Goal: Task Accomplishment & Management: Manage account settings

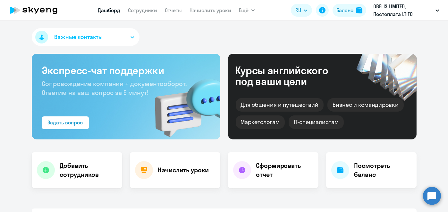
select select "30"
click at [151, 12] on link "Сотрудники" at bounding box center [142, 10] width 29 height 6
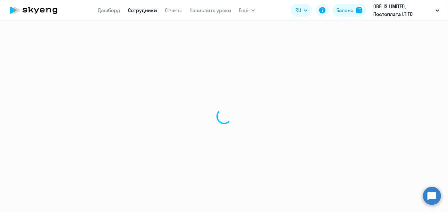
select select "30"
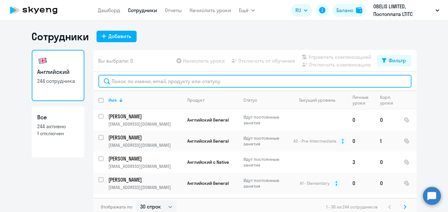
click at [180, 77] on input "text" at bounding box center [254, 81] width 313 height 13
paste input "[PERSON_NAME]"
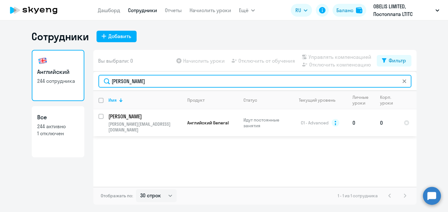
type input "Саков"
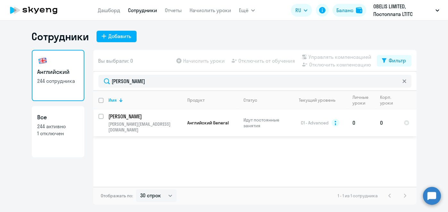
click at [102, 115] on input "select row 6460171" at bounding box center [104, 120] width 13 height 13
checkbox input "true"
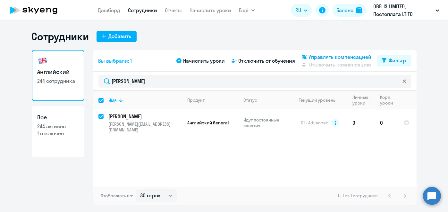
click at [346, 57] on span "Управлять компенсацией" at bounding box center [340, 57] width 63 height 8
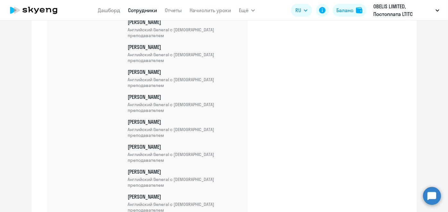
scroll to position [5382, 0]
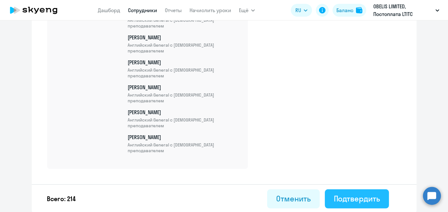
click at [352, 195] on div "Подтвердить" at bounding box center [357, 199] width 46 height 10
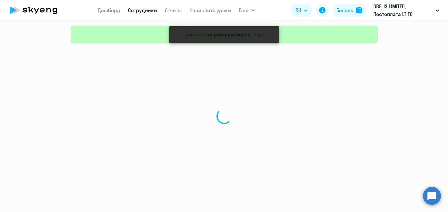
select select "30"
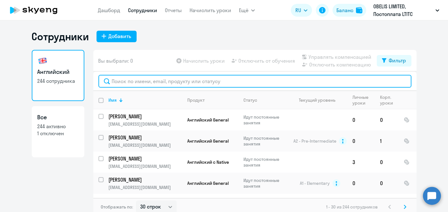
click at [193, 80] on input "text" at bounding box center [254, 81] width 313 height 13
paste input "Мазуров"
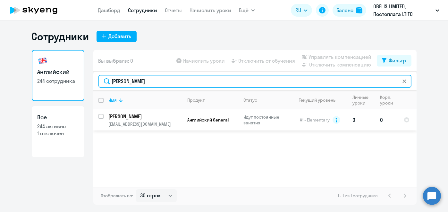
type input "Мазуров"
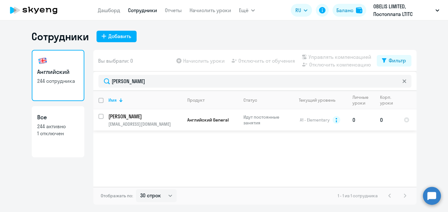
click at [101, 116] on input "select row 6460563" at bounding box center [104, 120] width 13 height 13
checkbox input "true"
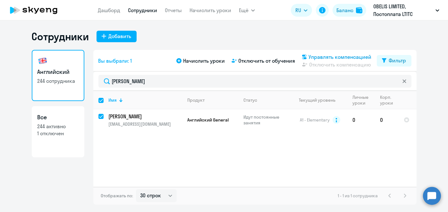
click at [344, 57] on span "Управлять компенсацией" at bounding box center [340, 57] width 63 height 8
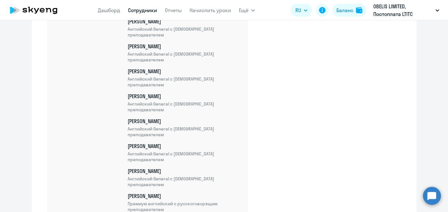
scroll to position [5407, 0]
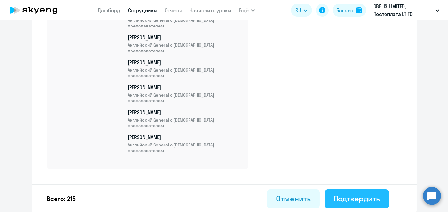
click at [345, 201] on div "Подтвердить" at bounding box center [357, 199] width 46 height 10
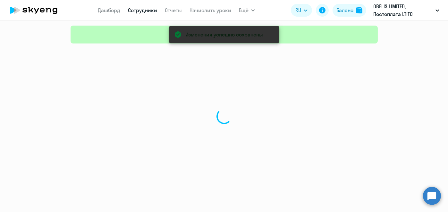
select select "30"
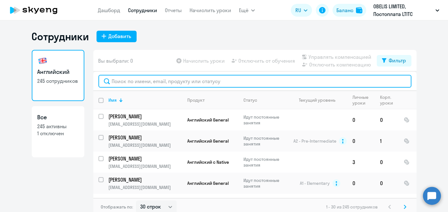
click at [141, 77] on input "text" at bounding box center [254, 81] width 313 height 13
paste input "Мартынов"
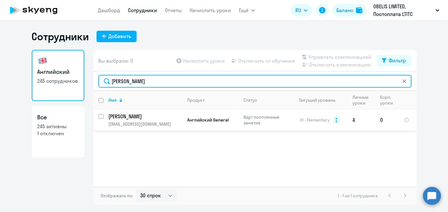
type input "Мартынов"
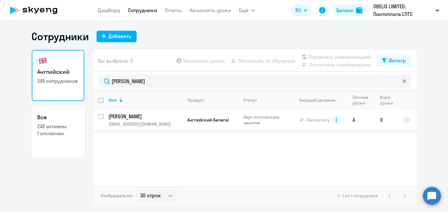
click at [100, 117] on input "select row 6460611" at bounding box center [104, 120] width 13 height 13
checkbox input "true"
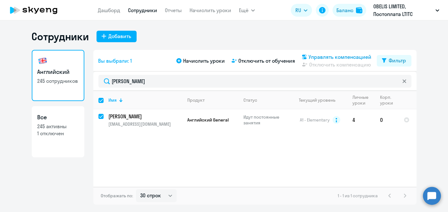
click at [335, 56] on span "Управлять компенсацией" at bounding box center [340, 57] width 63 height 8
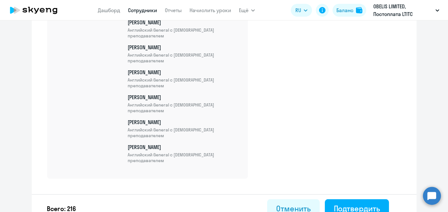
scroll to position [5432, 0]
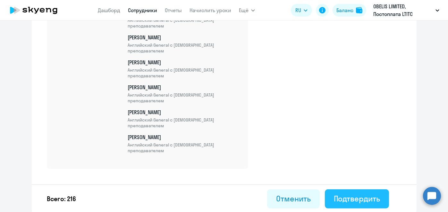
click at [348, 196] on div "Подтвердить" at bounding box center [357, 199] width 46 height 10
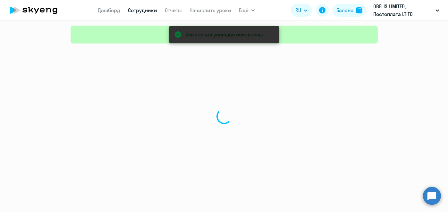
select select "30"
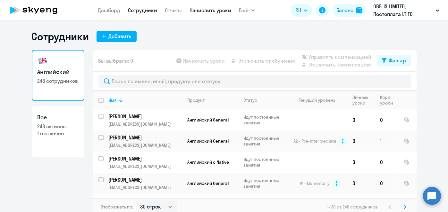
click at [207, 12] on link "Начислить уроки" at bounding box center [210, 10] width 42 height 6
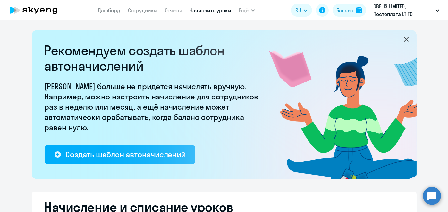
select select "10"
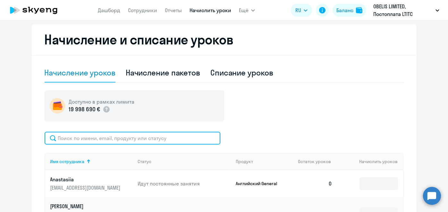
click at [139, 141] on input "text" at bounding box center [133, 138] width 176 height 13
paste input "Трофименко"
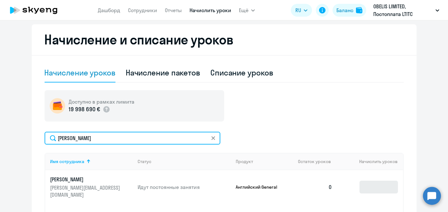
type input "Трофименко"
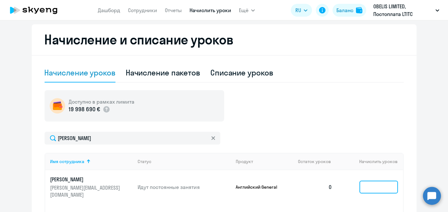
click at [367, 182] on input at bounding box center [378, 187] width 38 height 13
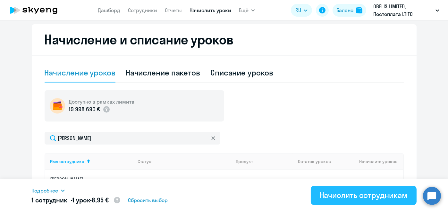
type input "1"
click at [386, 201] on button "Начислить сотрудникам" at bounding box center [364, 195] width 106 height 19
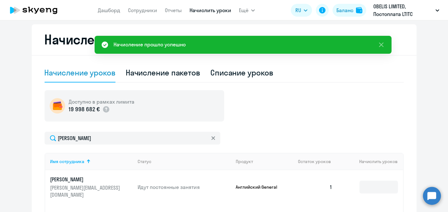
scroll to position [0, 0]
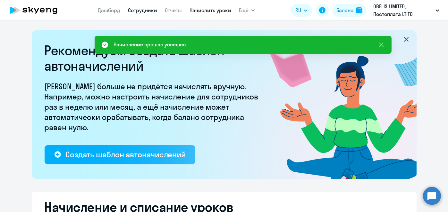
click at [154, 12] on link "Сотрудники" at bounding box center [142, 10] width 29 height 6
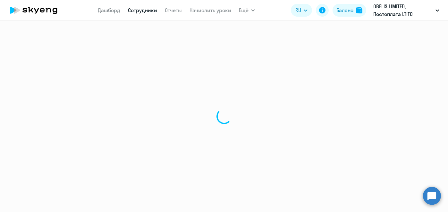
select select "30"
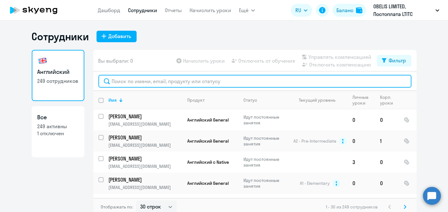
click at [237, 78] on input "text" at bounding box center [254, 81] width 313 height 13
paste input "Трофименко"
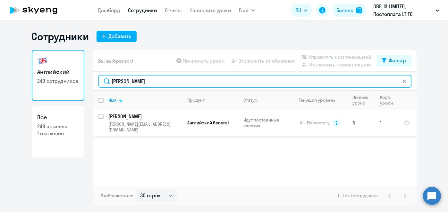
type input "Трофименко"
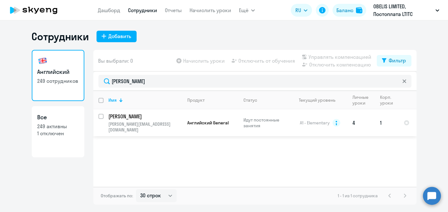
click at [101, 117] on input "select row 6460626" at bounding box center [104, 120] width 13 height 13
checkbox input "true"
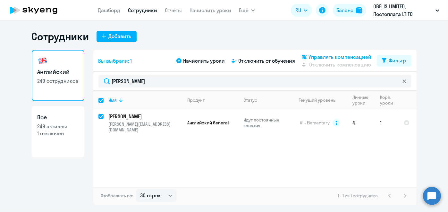
click at [340, 59] on span "Управлять компенсацией" at bounding box center [340, 57] width 63 height 8
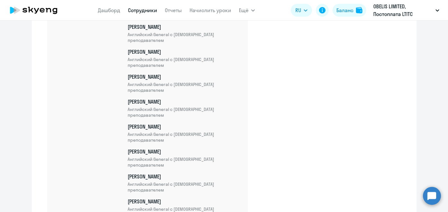
scroll to position [5457, 0]
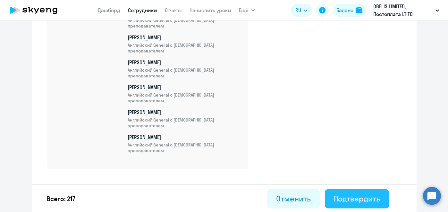
click at [343, 196] on div "Подтвердить" at bounding box center [357, 199] width 46 height 10
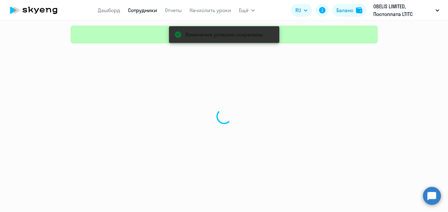
select select "30"
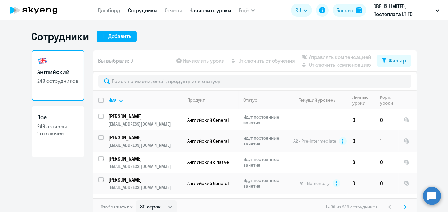
click at [223, 10] on link "Начислить уроки" at bounding box center [210, 10] width 42 height 6
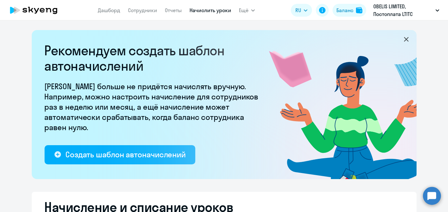
select select "10"
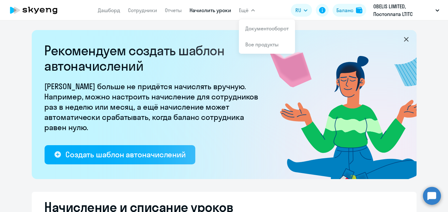
scroll to position [224, 0]
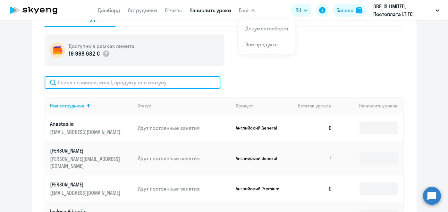
click at [211, 88] on input "text" at bounding box center [133, 82] width 176 height 13
paste input "Становова"
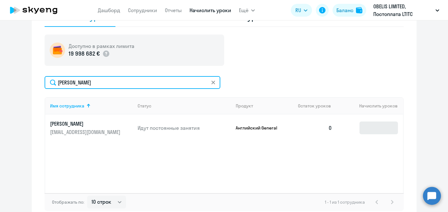
type input "Становова"
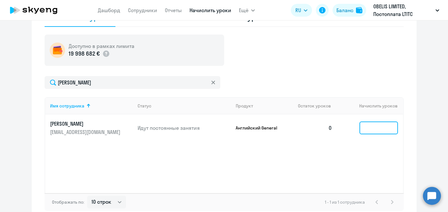
click at [372, 124] on input at bounding box center [378, 128] width 38 height 13
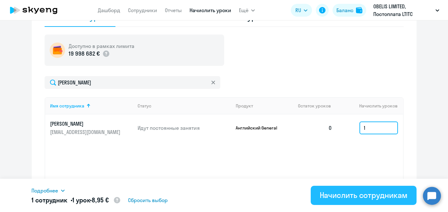
type input "1"
click at [386, 198] on div "Начислить сотрудникам" at bounding box center [364, 195] width 88 height 10
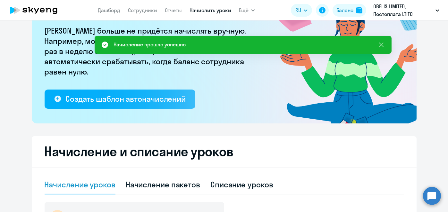
scroll to position [0, 0]
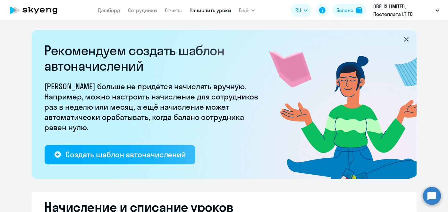
click at [127, 10] on nav "Дашборд Сотрудники Отчеты Начислить уроки" at bounding box center [164, 10] width 133 height 13
click at [131, 9] on link "Сотрудники" at bounding box center [142, 10] width 29 height 6
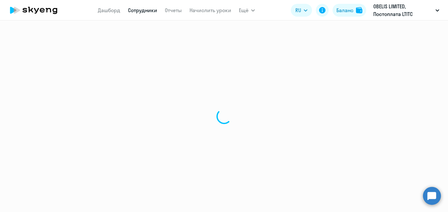
select select "30"
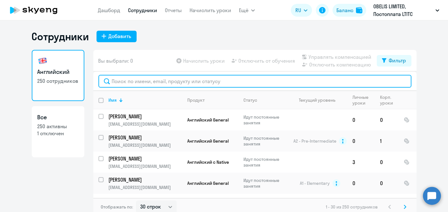
click at [177, 80] on input "text" at bounding box center [254, 81] width 313 height 13
paste input "Становова"
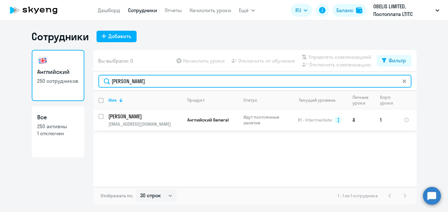
type input "Становова"
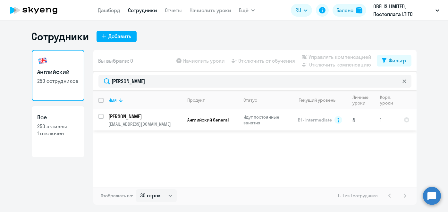
click at [102, 116] on input "select row 6460802" at bounding box center [104, 120] width 13 height 13
checkbox input "true"
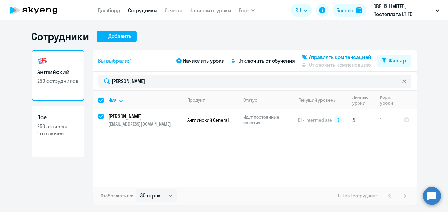
click at [326, 58] on span "Управлять компенсацией" at bounding box center [340, 57] width 63 height 8
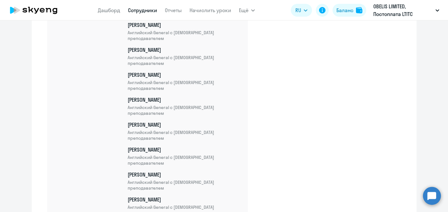
scroll to position [5482, 0]
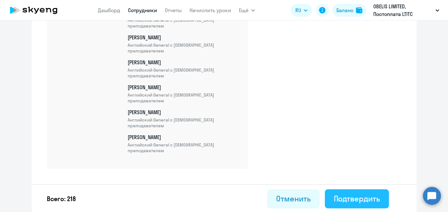
click at [357, 200] on div "Подтвердить" at bounding box center [357, 199] width 46 height 10
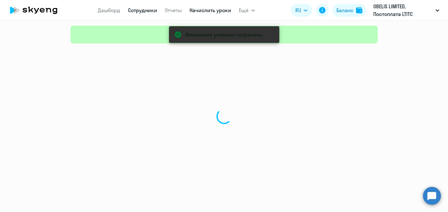
select select "30"
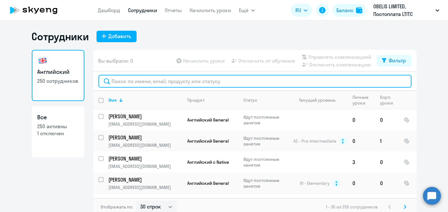
click at [153, 82] on input "text" at bounding box center [254, 81] width 313 height 13
paste input "Левкина"
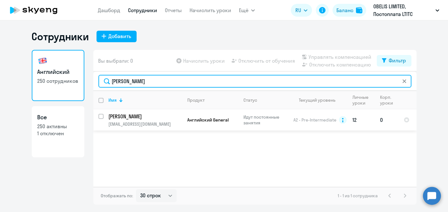
type input "Левкина"
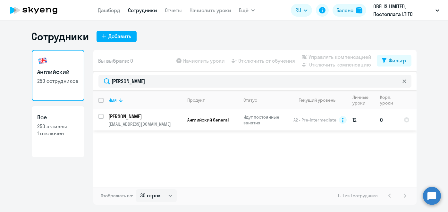
click at [103, 117] on input "select row 6461085" at bounding box center [104, 120] width 13 height 13
checkbox input "true"
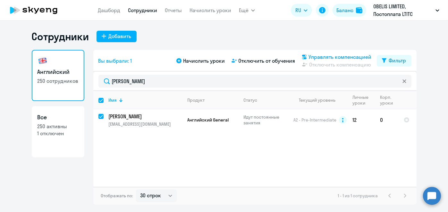
click at [344, 57] on span "Управлять компенсацией" at bounding box center [340, 57] width 63 height 8
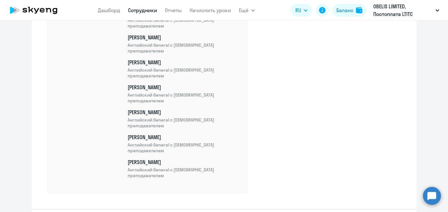
scroll to position [5507, 0]
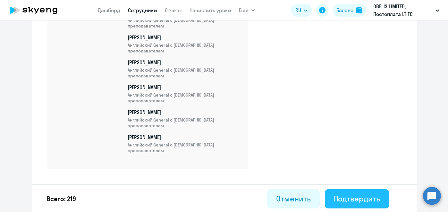
click at [359, 197] on div "Подтвердить" at bounding box center [357, 199] width 46 height 10
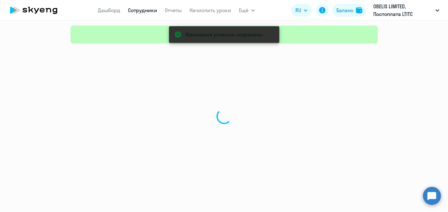
select select "30"
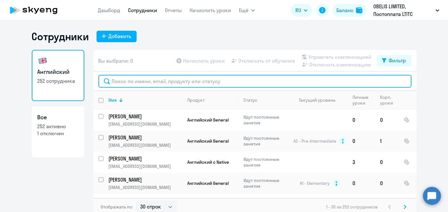
click at [158, 77] on input "text" at bounding box center [254, 81] width 313 height 13
paste input "Сираева"
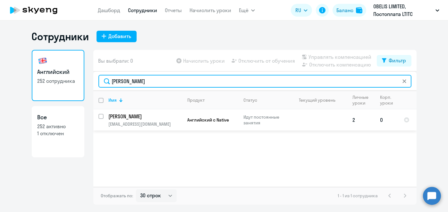
type input "Сираева"
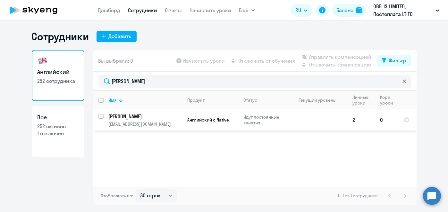
click at [102, 118] on input "select row 6505389" at bounding box center [104, 120] width 13 height 13
checkbox input "true"
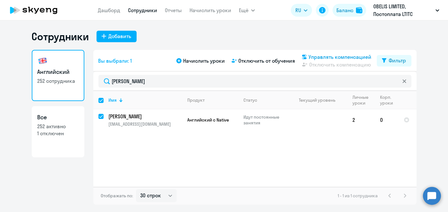
click at [304, 60] on svg-icon at bounding box center [304, 57] width 8 height 8
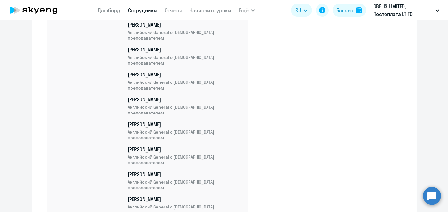
scroll to position [5532, 0]
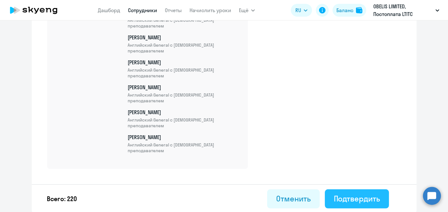
click at [338, 196] on div "Подтвердить" at bounding box center [357, 199] width 46 height 10
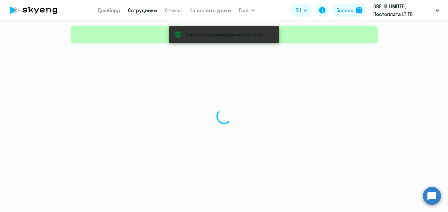
select select "30"
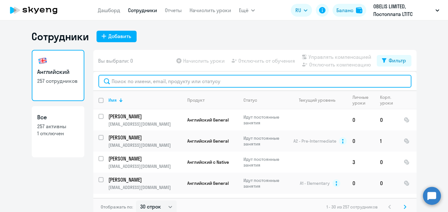
click at [203, 85] on input "text" at bounding box center [254, 81] width 313 height 13
paste input "Лёвин"
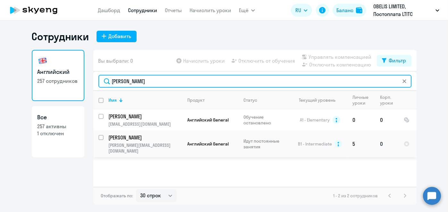
type input "Лёвин"
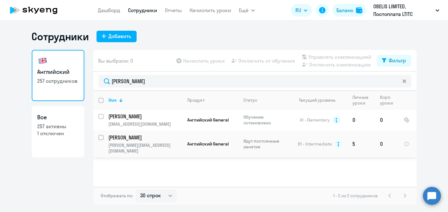
click at [101, 139] on input "select row 6558066" at bounding box center [104, 141] width 13 height 13
checkbox input "true"
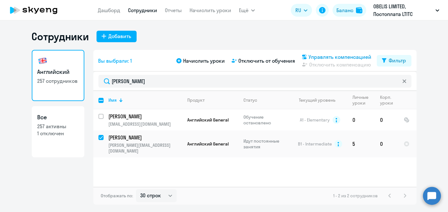
click at [354, 56] on span "Управлять компенсацией" at bounding box center [340, 57] width 63 height 8
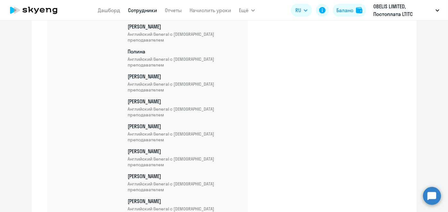
scroll to position [5557, 0]
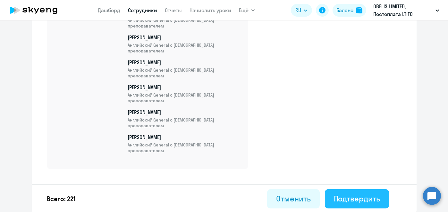
click at [353, 196] on div "Подтвердить" at bounding box center [357, 199] width 46 height 10
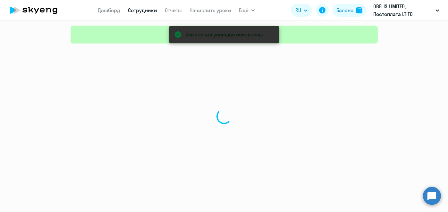
select select "30"
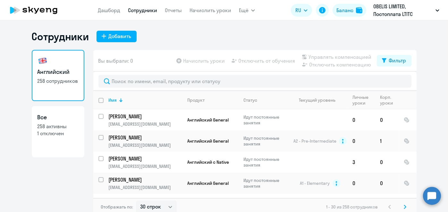
click at [217, 12] on link "Начислить уроки" at bounding box center [210, 10] width 42 height 6
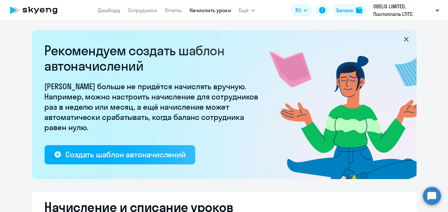
select select "10"
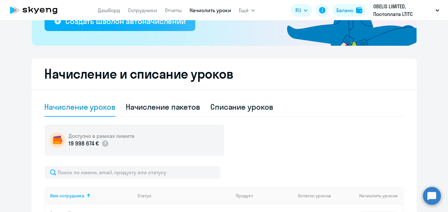
scroll to position [163, 0]
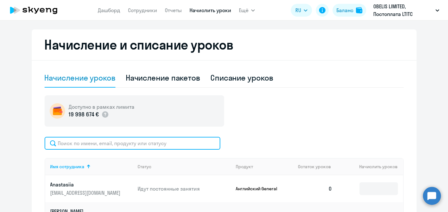
click at [189, 137] on input "text" at bounding box center [133, 143] width 176 height 13
paste input "Лёвин"
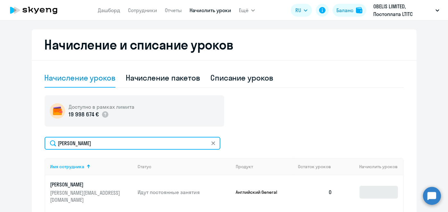
type input "Лёвин"
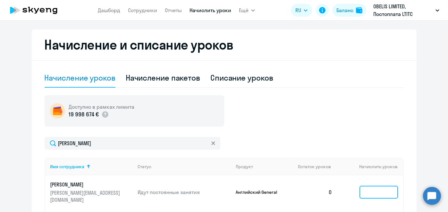
click at [378, 186] on input at bounding box center [378, 192] width 38 height 13
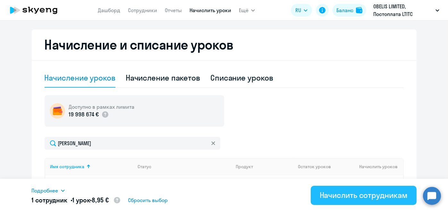
type input "1"
click at [375, 196] on div "Начислить сотрудникам" at bounding box center [364, 195] width 88 height 10
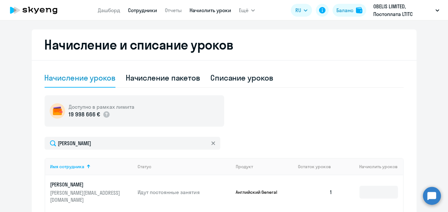
click at [149, 11] on link "Сотрудники" at bounding box center [142, 10] width 29 height 6
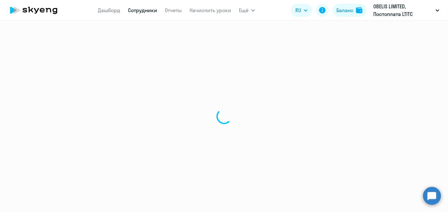
select select "30"
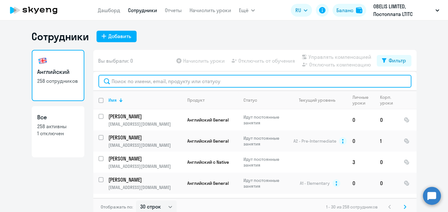
click at [169, 81] on input "text" at bounding box center [254, 81] width 313 height 13
paste input "Лёвин"
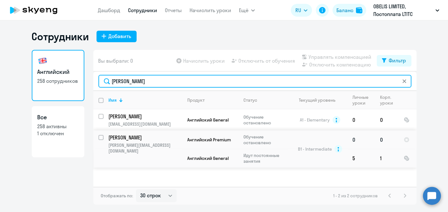
type input "Лёвин"
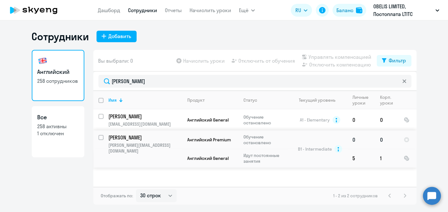
click at [101, 140] on input "select row 6558066" at bounding box center [104, 141] width 13 height 13
checkbox input "true"
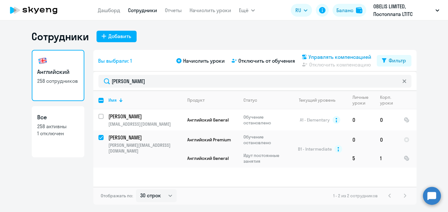
click at [306, 58] on icon at bounding box center [304, 57] width 4 height 4
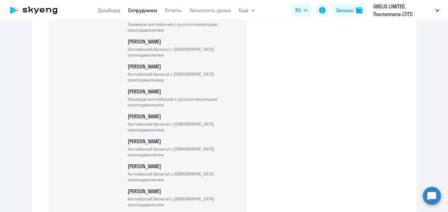
scroll to position [5603, 0]
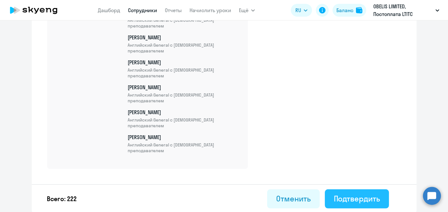
click at [343, 203] on div "Подтвердить" at bounding box center [357, 199] width 46 height 10
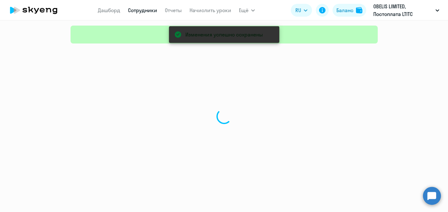
select select "30"
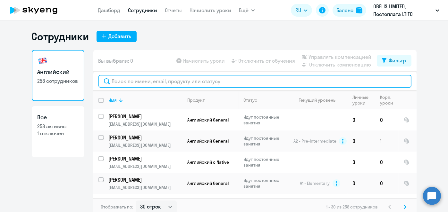
click at [137, 82] on input "text" at bounding box center [254, 81] width 313 height 13
paste input "Гарькавый"
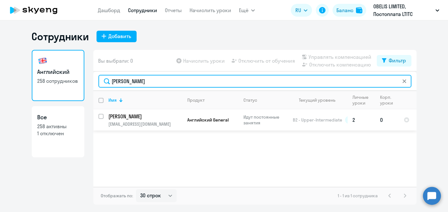
type input "Гарькавый"
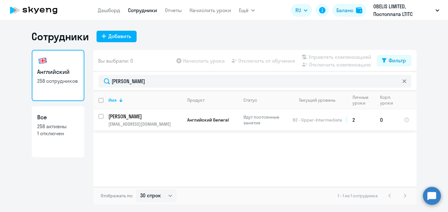
click at [103, 117] on input "select row 6771714" at bounding box center [104, 120] width 13 height 13
checkbox input "true"
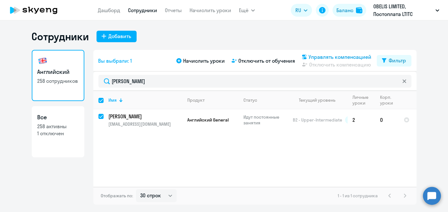
click at [334, 57] on span "Управлять компенсацией" at bounding box center [340, 57] width 63 height 8
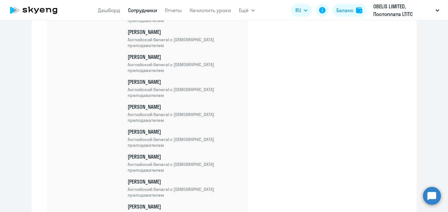
scroll to position [5607, 0]
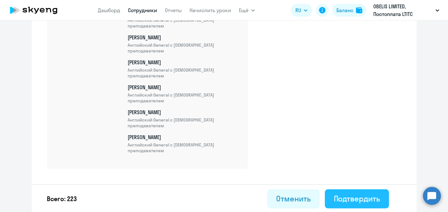
click at [347, 202] on div "Подтвердить" at bounding box center [357, 199] width 46 height 10
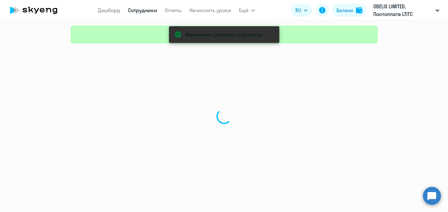
select select "30"
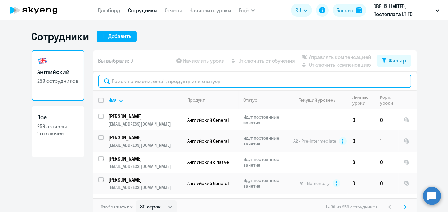
click at [166, 82] on input "text" at bounding box center [254, 81] width 313 height 13
paste input "Шебанкова"
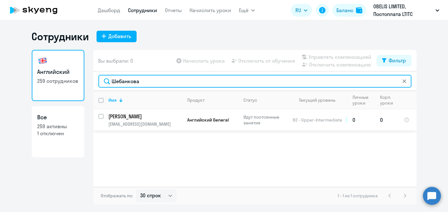
type input "Шебанкова"
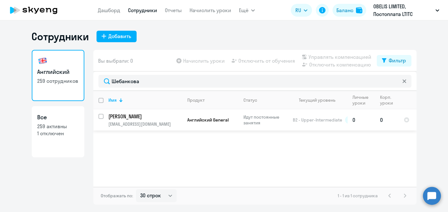
click at [101, 117] on input "select row 6970659" at bounding box center [104, 120] width 13 height 13
checkbox input "true"
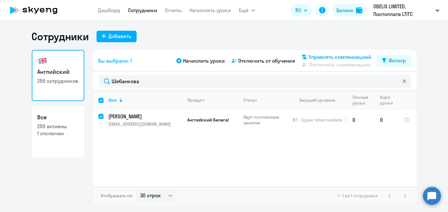
click at [318, 56] on span "Управлять компенсацией" at bounding box center [340, 57] width 63 height 8
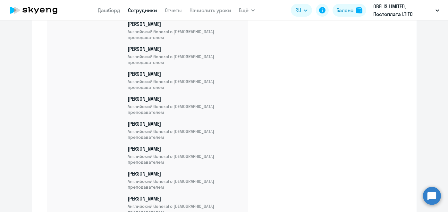
scroll to position [5632, 0]
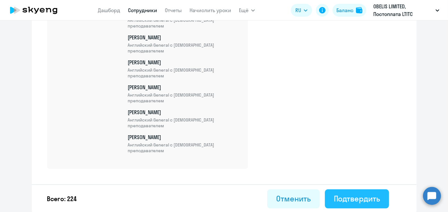
click at [342, 201] on div "Подтвердить" at bounding box center [357, 199] width 46 height 10
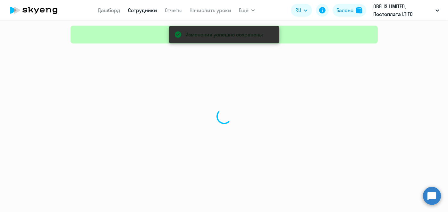
select select "30"
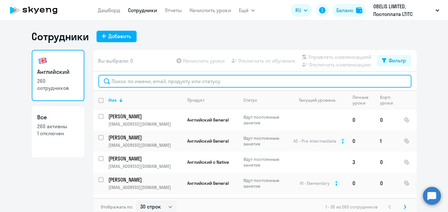
click at [146, 81] on input "text" at bounding box center [254, 81] width 313 height 13
paste input "Карпенко"
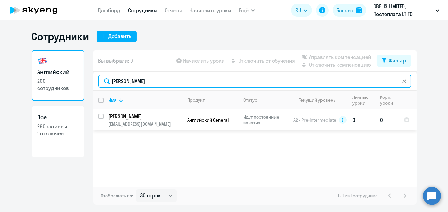
type input "Карпенко"
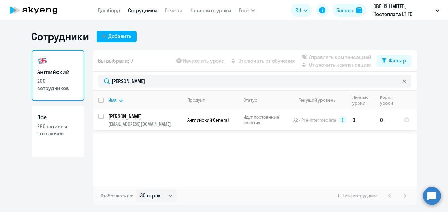
click at [103, 118] on input "select row 7221520" at bounding box center [104, 120] width 13 height 13
checkbox input "true"
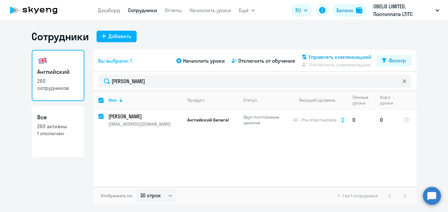
click at [309, 56] on div "Управлять компенсацией" at bounding box center [335, 57] width 71 height 8
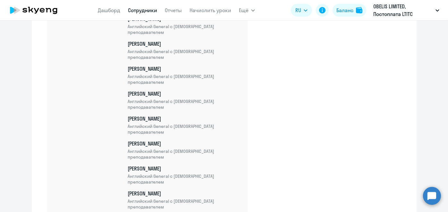
scroll to position [5657, 0]
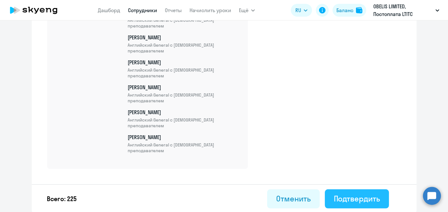
click at [347, 204] on button "Подтвердить" at bounding box center [357, 199] width 64 height 19
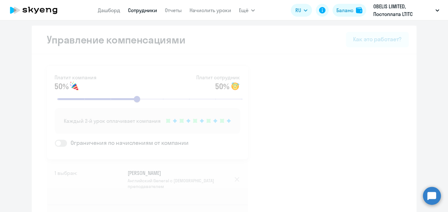
select select "30"
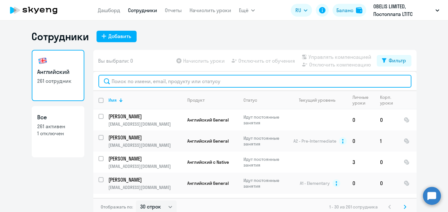
click at [172, 81] on input "text" at bounding box center [254, 81] width 313 height 13
paste input "Kozhanov"
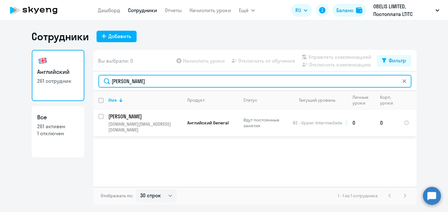
type input "Kozhanov"
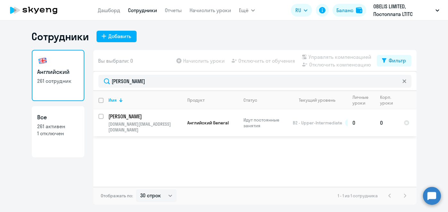
click at [102, 119] on input "select row 7346808" at bounding box center [104, 120] width 13 height 13
checkbox input "true"
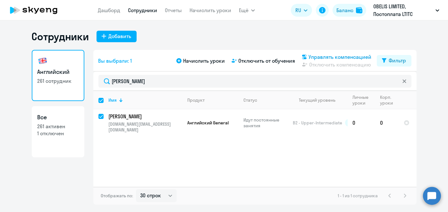
click at [341, 57] on span "Управлять компенсацией" at bounding box center [340, 57] width 63 height 8
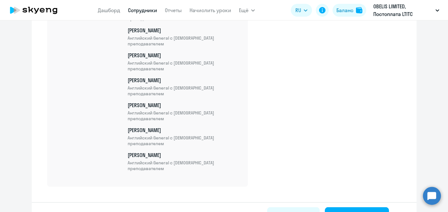
scroll to position [5682, 0]
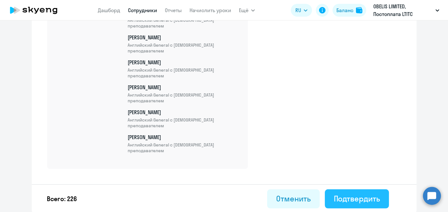
click at [370, 198] on div "Подтвердить" at bounding box center [357, 199] width 46 height 10
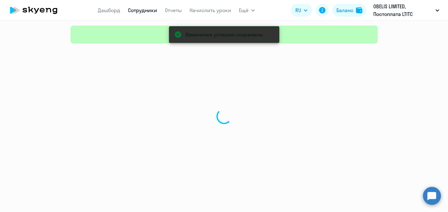
select select "30"
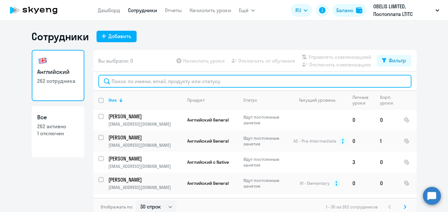
click at [158, 80] on input "text" at bounding box center [254, 81] width 313 height 13
paste input "Гришкова"
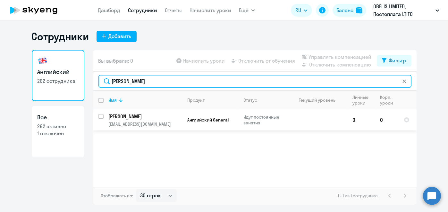
type input "Гришкова"
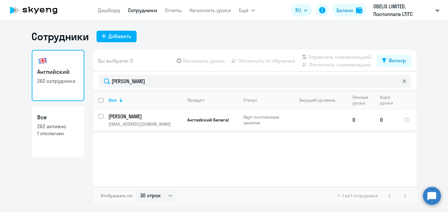
click at [99, 118] on input "select row 7673695" at bounding box center [104, 120] width 13 height 13
checkbox input "true"
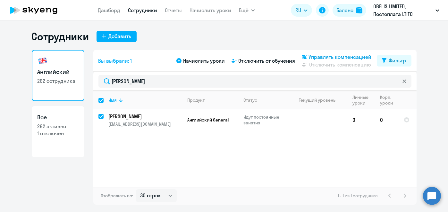
click at [318, 56] on span "Управлять компенсацией" at bounding box center [340, 57] width 63 height 8
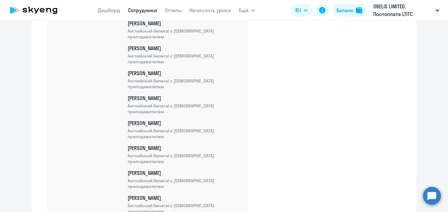
scroll to position [5707, 0]
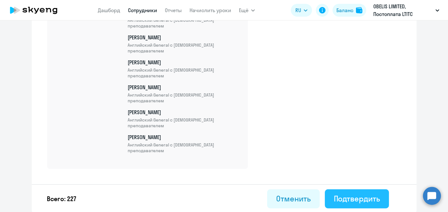
click at [351, 195] on div "Подтвердить" at bounding box center [357, 199] width 46 height 10
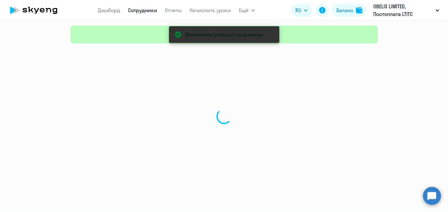
select select "30"
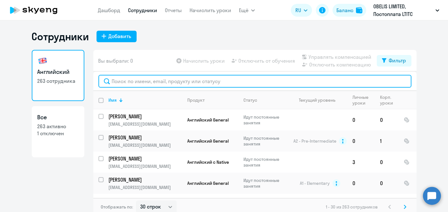
click at [172, 84] on input "text" at bounding box center [254, 81] width 313 height 13
paste input "Савицкий"
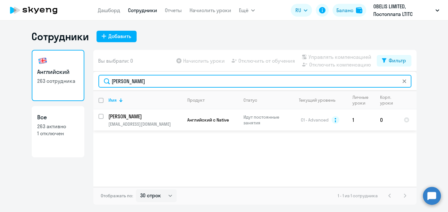
type input "Савицкий"
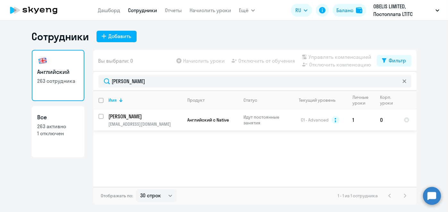
click at [102, 114] on input "select row 7721221" at bounding box center [104, 120] width 13 height 13
checkbox input "true"
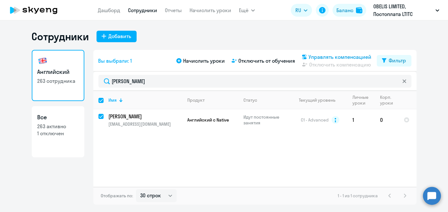
click at [340, 57] on span "Управлять компенсацией" at bounding box center [340, 57] width 63 height 8
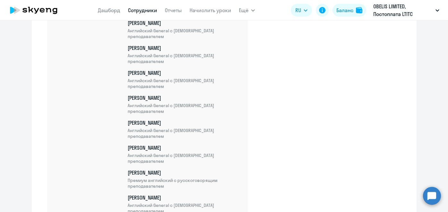
scroll to position [5732, 0]
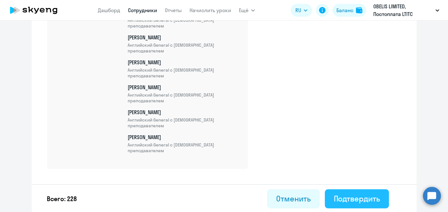
click at [352, 201] on div "Подтвердить" at bounding box center [357, 199] width 46 height 10
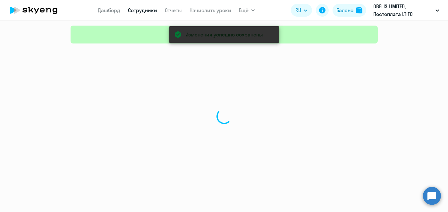
select select "30"
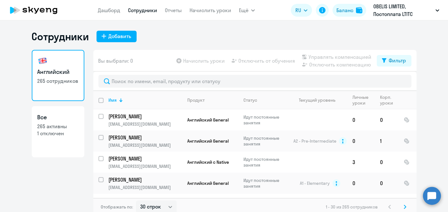
click at [213, 12] on link "Начислить уроки" at bounding box center [210, 10] width 42 height 6
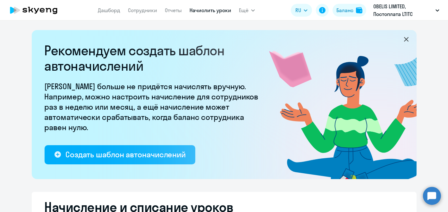
select select "10"
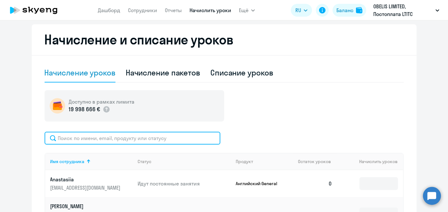
click at [194, 140] on input "text" at bounding box center [133, 138] width 176 height 13
paste input "Савицкий"
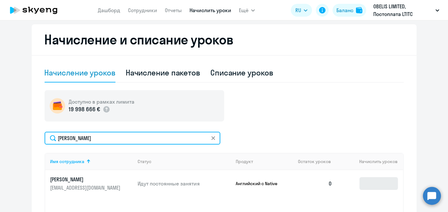
type input "Савицкий"
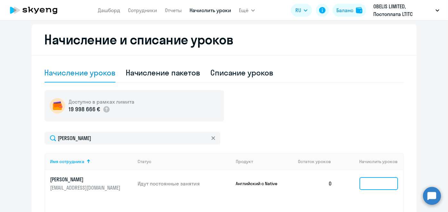
click at [379, 183] on input at bounding box center [378, 184] width 38 height 13
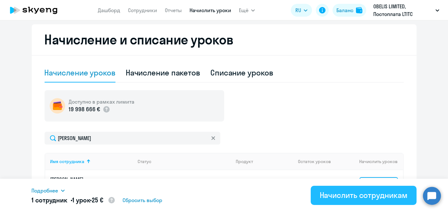
type input "1"
click at [375, 195] on div "Начислить сотрудникам" at bounding box center [364, 195] width 88 height 10
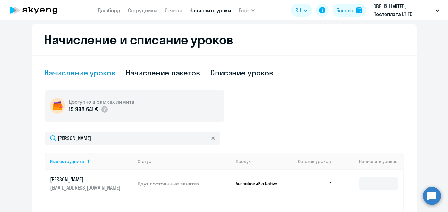
click at [197, 12] on link "Начислить уроки" at bounding box center [210, 10] width 42 height 6
click at [136, 12] on link "Сотрудники" at bounding box center [142, 10] width 29 height 6
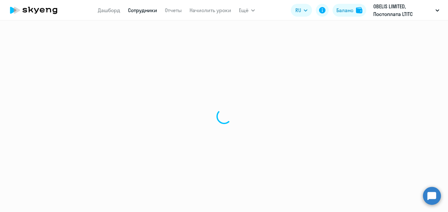
select select "30"
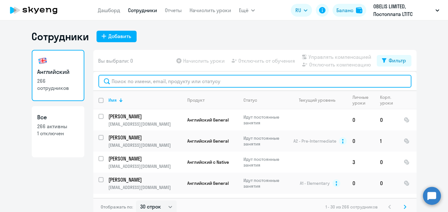
click at [169, 79] on input "text" at bounding box center [254, 81] width 313 height 13
paste input "[PERSON_NAME]"
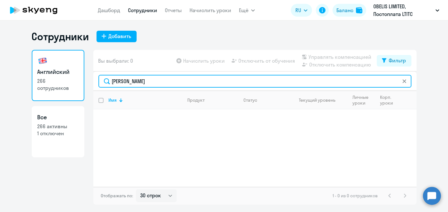
click at [117, 80] on input "[PERSON_NAME]" at bounding box center [254, 81] width 313 height 13
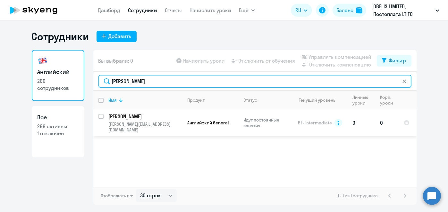
type input "Белогурова"
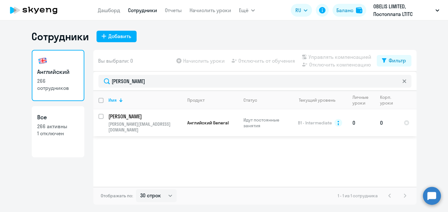
click at [100, 117] on input "select row 7740420" at bounding box center [104, 120] width 13 height 13
checkbox input "true"
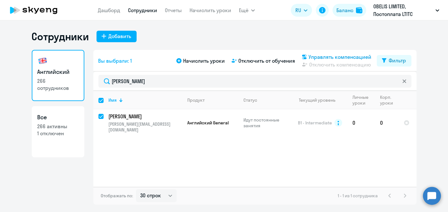
click at [314, 55] on span "Управлять компенсацией" at bounding box center [340, 57] width 63 height 8
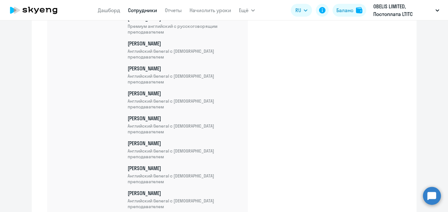
scroll to position [5757, 0]
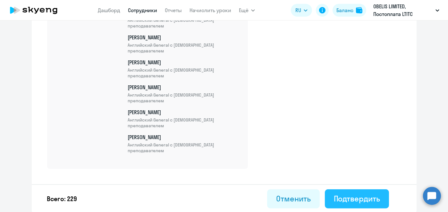
click at [342, 208] on button "Подтвердить" at bounding box center [357, 199] width 64 height 19
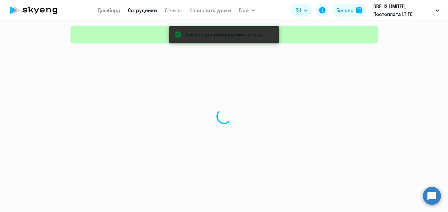
select select "30"
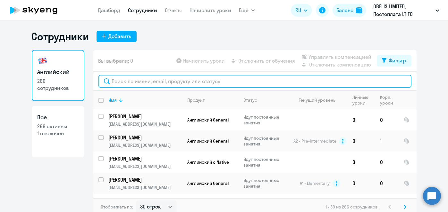
paste input "Латыпова"
click at [150, 76] on input "text" at bounding box center [254, 81] width 313 height 13
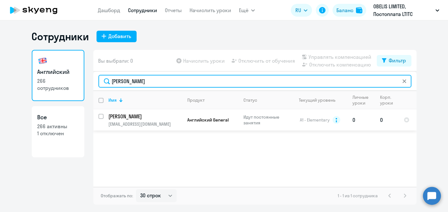
type input "Латыпова"
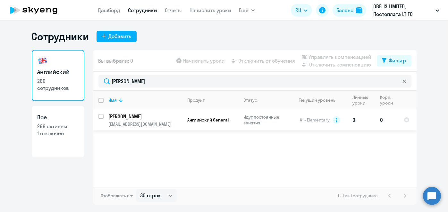
click at [102, 115] on input "select row 7755941" at bounding box center [104, 120] width 13 height 13
checkbox input "true"
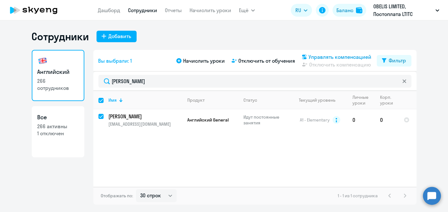
click at [333, 57] on span "Управлять компенсацией" at bounding box center [340, 57] width 63 height 8
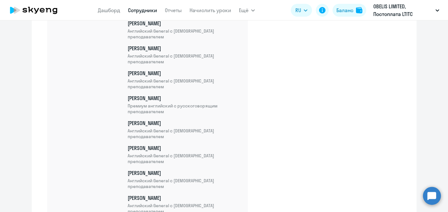
scroll to position [5782, 0]
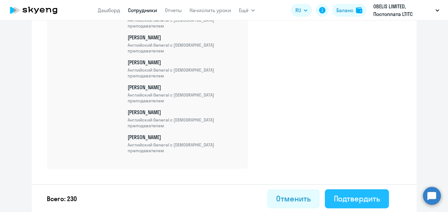
click at [346, 197] on div "Подтвердить" at bounding box center [357, 199] width 46 height 10
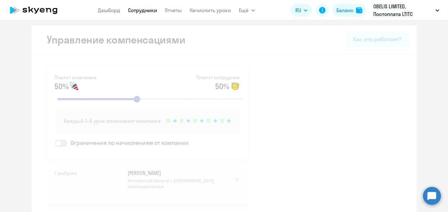
select select "30"
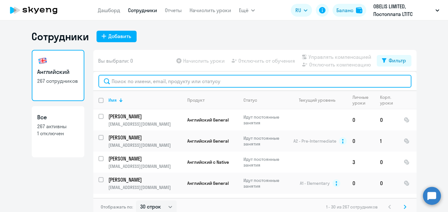
click at [189, 79] on input "text" at bounding box center [254, 81] width 313 height 13
paste input "Майорова"
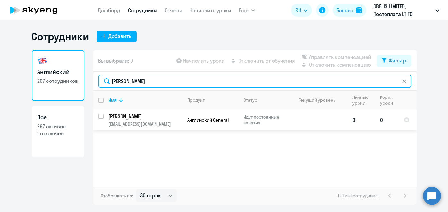
type input "Майорова"
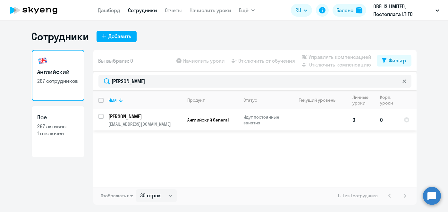
click at [103, 117] on input "select row 9781203" at bounding box center [104, 120] width 13 height 13
checkbox input "true"
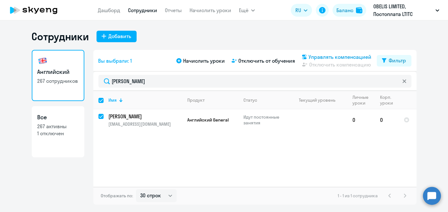
click at [315, 57] on span "Управлять компенсацией" at bounding box center [340, 57] width 63 height 8
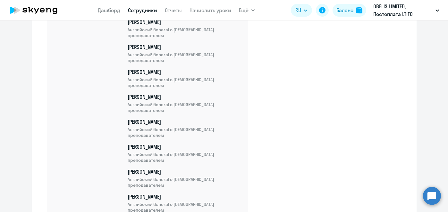
scroll to position [5807, 0]
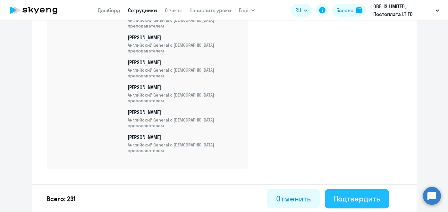
click at [362, 197] on div "Подтвердить" at bounding box center [357, 199] width 46 height 10
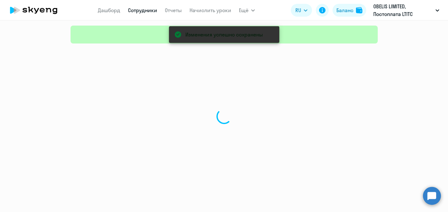
select select "30"
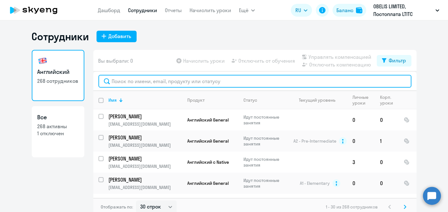
click at [195, 79] on input "text" at bounding box center [254, 81] width 313 height 13
paste input "Чернец"
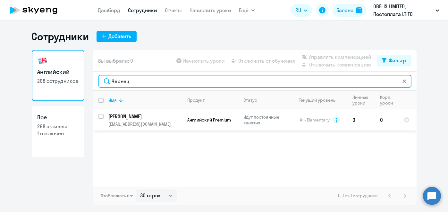
type input "Чернец"
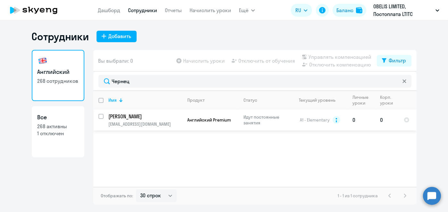
click at [103, 118] on input "select row 9847934" at bounding box center [104, 120] width 13 height 13
checkbox input "true"
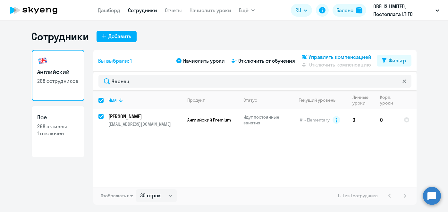
click at [326, 59] on span "Управлять компенсацией" at bounding box center [340, 57] width 63 height 8
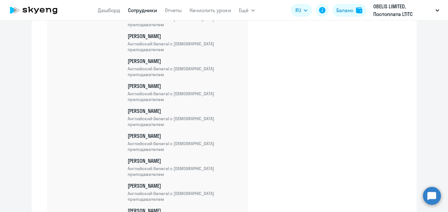
scroll to position [5832, 0]
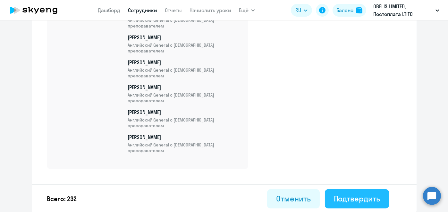
click at [348, 205] on button "Подтвердить" at bounding box center [357, 199] width 64 height 19
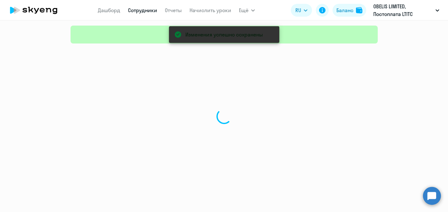
select select "30"
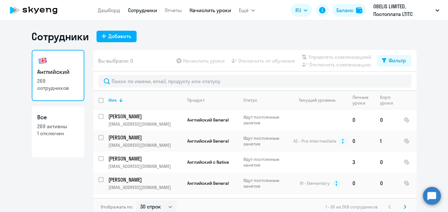
click at [219, 13] on link "Начислить уроки" at bounding box center [210, 10] width 42 height 6
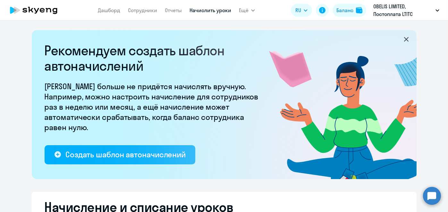
select select "10"
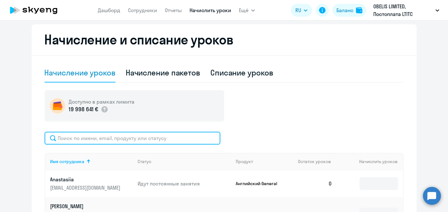
click at [181, 136] on input "text" at bounding box center [133, 138] width 176 height 13
paste input "Аксёненко"
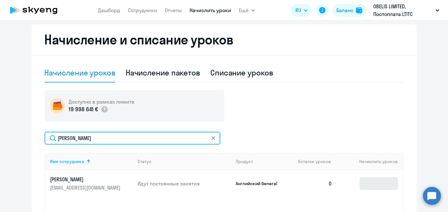
type input "Аксёненко"
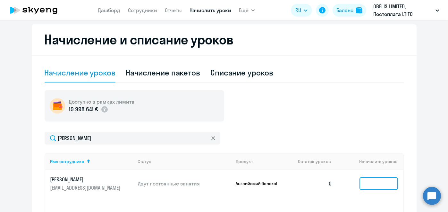
click at [368, 182] on input at bounding box center [378, 184] width 38 height 13
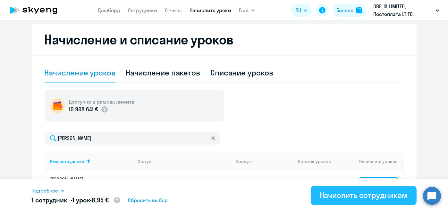
type input "1"
click at [367, 197] on div "Начислить сотрудникам" at bounding box center [364, 195] width 88 height 10
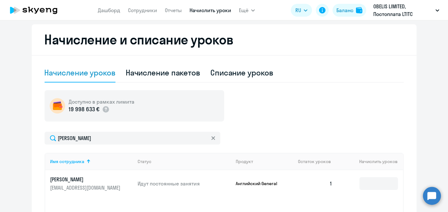
click at [156, 16] on nav "Дашборд Сотрудники Отчеты Начислить уроки" at bounding box center [164, 10] width 133 height 13
click at [150, 11] on link "Сотрудники" at bounding box center [142, 10] width 29 height 6
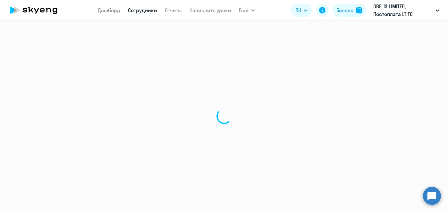
select select "30"
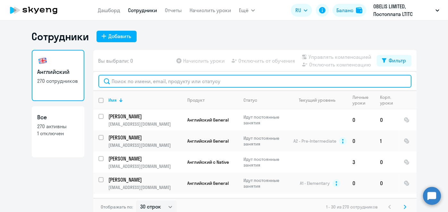
click at [170, 80] on input "text" at bounding box center [254, 81] width 313 height 13
paste input "Аксёненко"
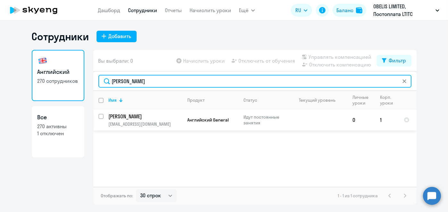
type input "Аксёненко"
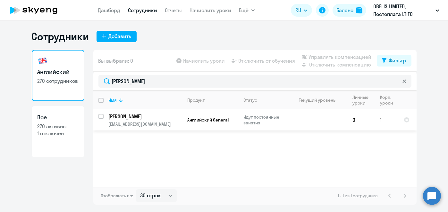
click at [100, 117] on input "select row 10131473" at bounding box center [104, 120] width 13 height 13
checkbox input "true"
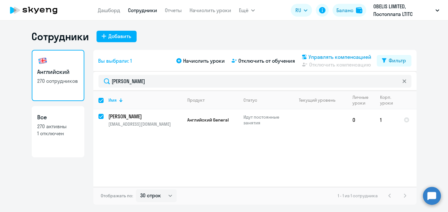
click at [316, 57] on span "Управлять компенсацией" at bounding box center [340, 57] width 63 height 8
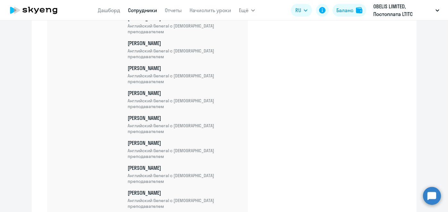
scroll to position [5857, 0]
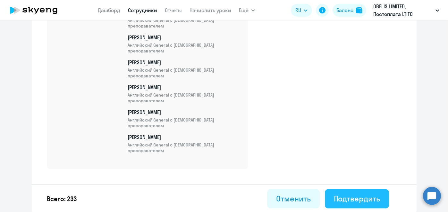
click at [376, 200] on div "Подтвердить" at bounding box center [357, 199] width 46 height 10
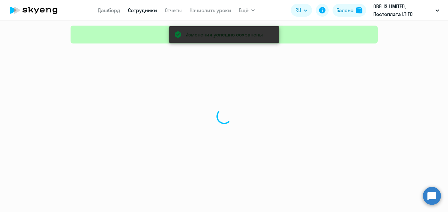
select select "30"
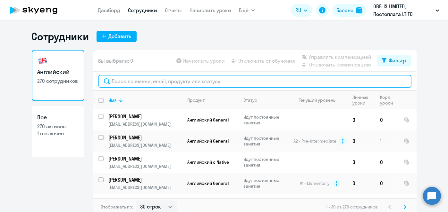
click at [147, 82] on input "text" at bounding box center [254, 81] width 313 height 13
paste input "Шевчик"
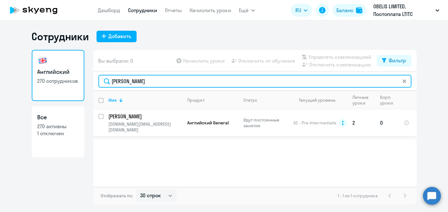
type input "Шевчик"
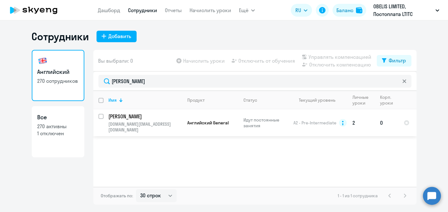
click at [102, 118] on input "select row 10155799" at bounding box center [104, 120] width 13 height 13
checkbox input "true"
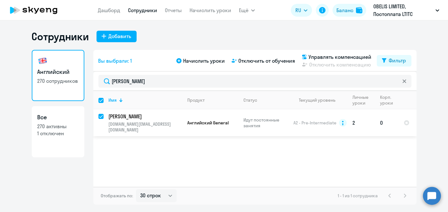
checkbox input "true"
click at [314, 57] on span "Управлять компенсацией" at bounding box center [340, 57] width 63 height 8
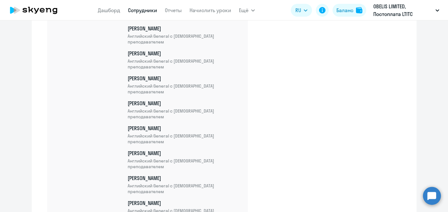
scroll to position [5882, 0]
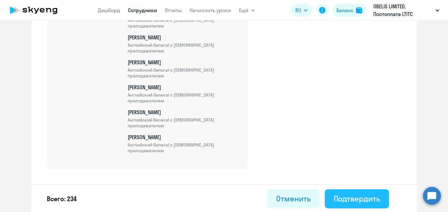
click at [361, 201] on div "Подтвердить" at bounding box center [357, 199] width 46 height 10
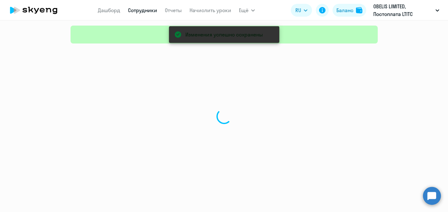
select select "30"
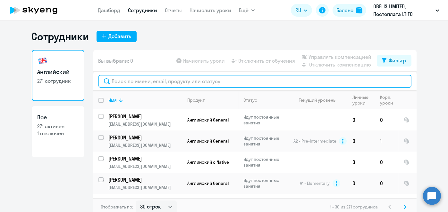
click at [161, 84] on input "text" at bounding box center [254, 81] width 313 height 13
paste input "Koroleva"
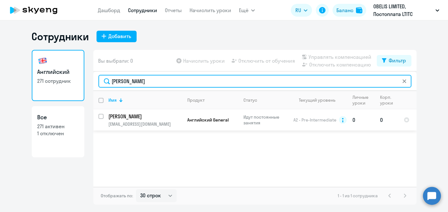
type input "Koroleva"
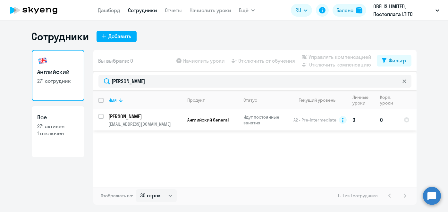
click at [99, 117] on input "select row 10331653" at bounding box center [104, 120] width 13 height 13
checkbox input "true"
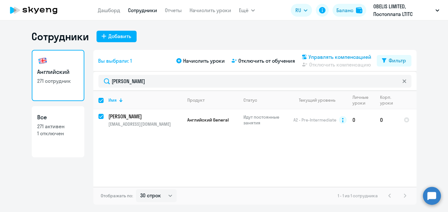
click at [321, 57] on span "Управлять компенсацией" at bounding box center [340, 57] width 63 height 8
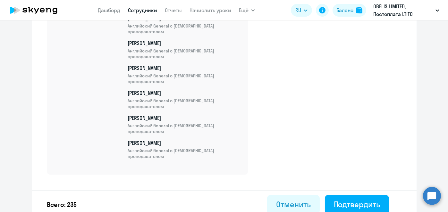
scroll to position [5907, 0]
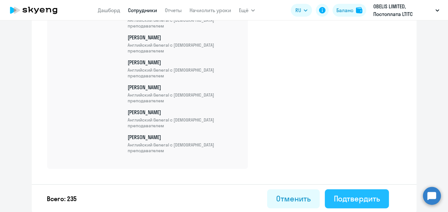
click at [361, 196] on div "Подтвердить" at bounding box center [357, 199] width 46 height 10
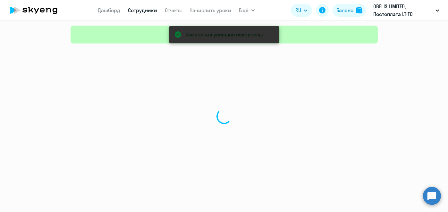
select select "30"
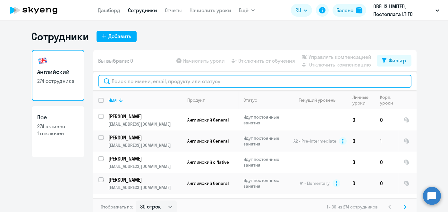
click at [169, 85] on input "text" at bounding box center [254, 81] width 313 height 13
paste input "Кижваткин"
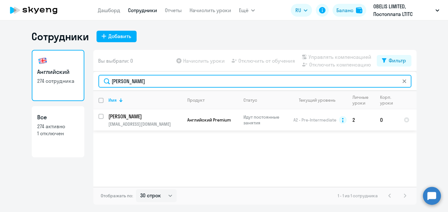
type input "Кижваткин"
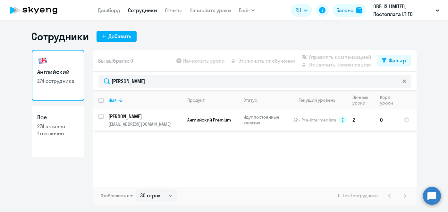
click at [99, 114] on input "select row 10421082" at bounding box center [104, 120] width 13 height 13
checkbox input "true"
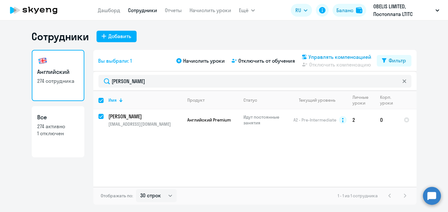
click at [306, 53] on svg-icon at bounding box center [304, 57] width 8 height 8
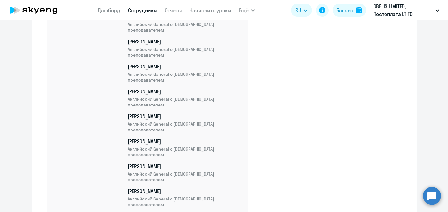
scroll to position [5932, 0]
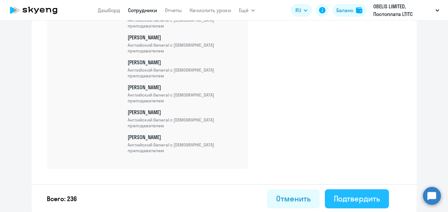
click at [355, 204] on button "Подтвердить" at bounding box center [357, 199] width 64 height 19
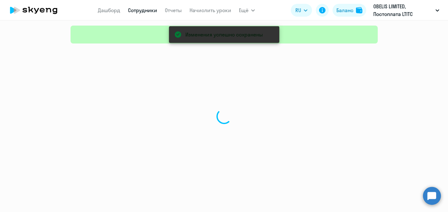
select select "30"
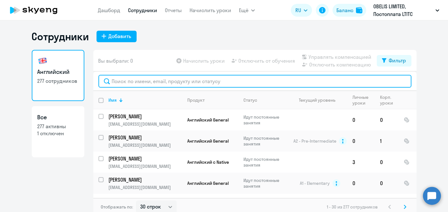
click at [159, 79] on input "text" at bounding box center [254, 81] width 313 height 13
paste input "Кижваткин"
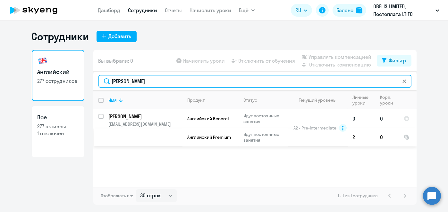
type input "Кижваткин"
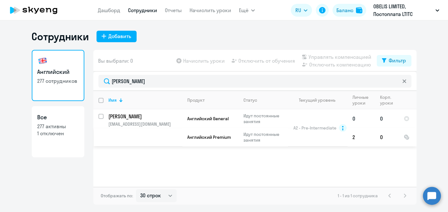
click at [104, 115] on td "Кижваткин Виталий vit_10@mail.ru" at bounding box center [143, 128] width 79 height 37
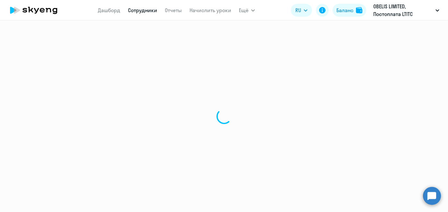
select select "english"
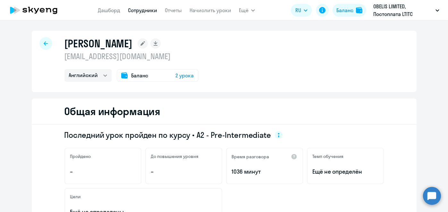
click at [141, 10] on link "Сотрудники" at bounding box center [142, 10] width 29 height 6
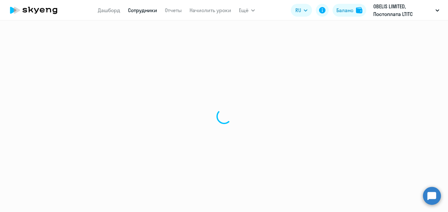
select select "30"
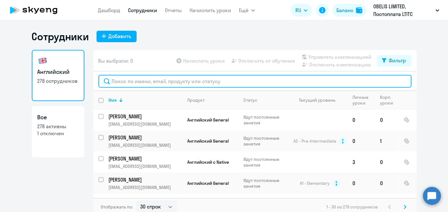
click at [156, 81] on input "text" at bounding box center [254, 81] width 313 height 13
paste input "Кижваткин"
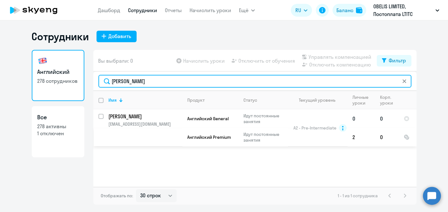
type input "Кижваткин"
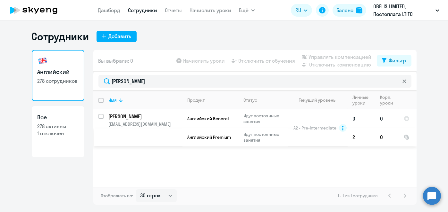
click at [102, 117] on input "select row 10421082" at bounding box center [104, 120] width 13 height 13
checkbox input "true"
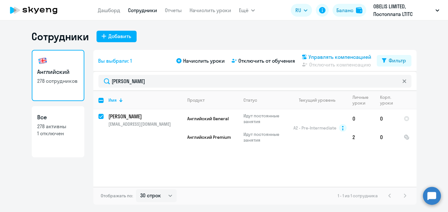
click at [357, 57] on span "Управлять компенсацией" at bounding box center [340, 57] width 63 height 8
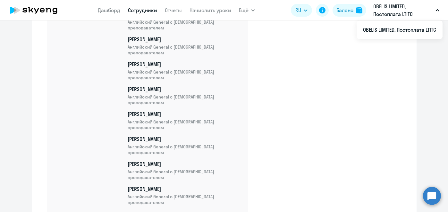
scroll to position [5978, 0]
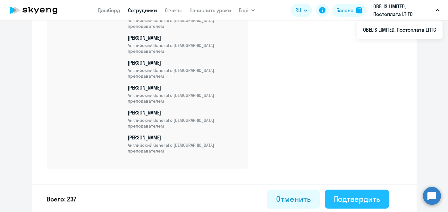
click at [341, 201] on div "Подтвердить" at bounding box center [357, 199] width 46 height 10
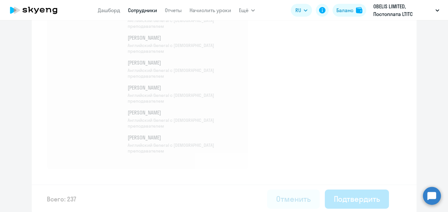
drag, startPoint x: 341, startPoint y: 201, endPoint x: 206, endPoint y: 74, distance: 185.2
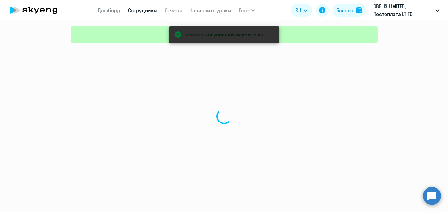
select select "30"
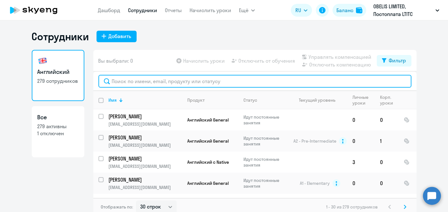
click at [144, 79] on input "text" at bounding box center [254, 81] width 313 height 13
paste input "Кулешова"
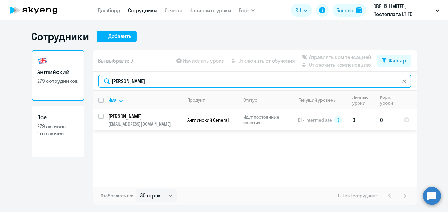
type input "Кулешова"
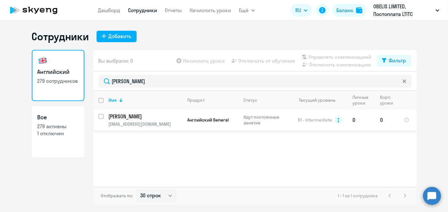
click at [100, 116] on input "select row 10513763" at bounding box center [104, 120] width 13 height 13
checkbox input "true"
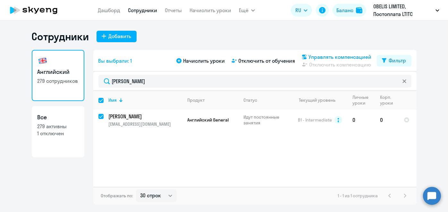
click at [315, 58] on span "Управлять компенсацией" at bounding box center [340, 57] width 63 height 8
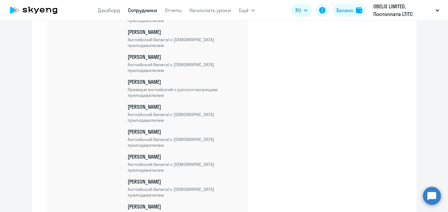
scroll to position [5982, 0]
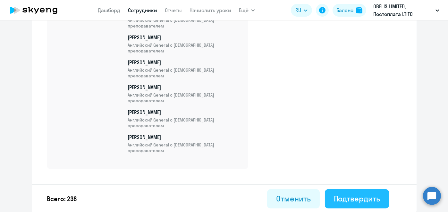
click at [362, 206] on button "Подтвердить" at bounding box center [357, 199] width 64 height 19
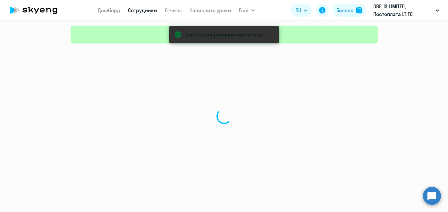
select select "30"
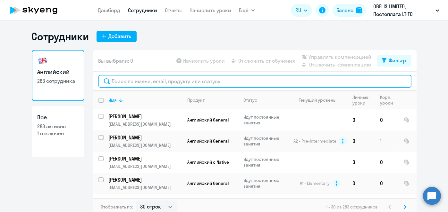
click at [138, 82] on input "text" at bounding box center [254, 81] width 313 height 13
paste input "Ким"
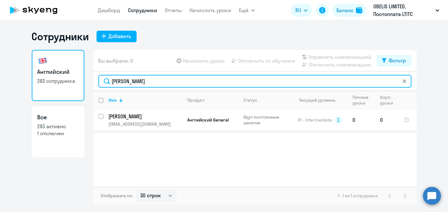
type input "Ким"
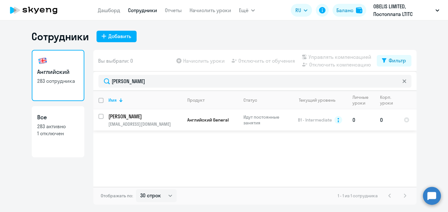
click at [101, 117] on input "select row 10747669" at bounding box center [104, 120] width 13 height 13
checkbox input "true"
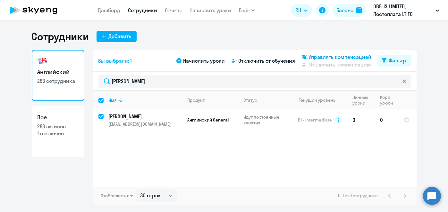
click at [311, 54] on span "Управлять компенсацией" at bounding box center [340, 57] width 63 height 8
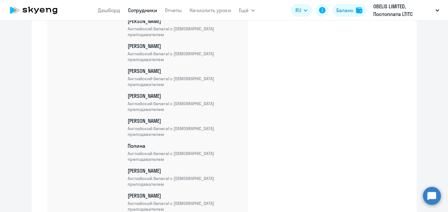
scroll to position [6007, 0]
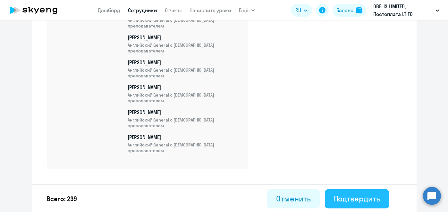
click at [367, 191] on button "Подтвердить" at bounding box center [357, 199] width 64 height 19
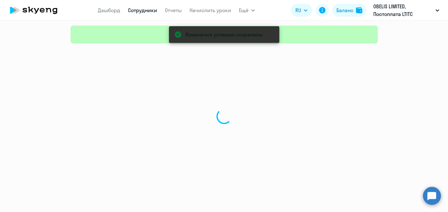
select select "30"
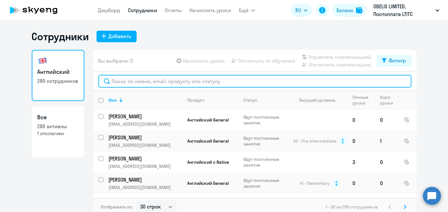
click at [156, 79] on input "text" at bounding box center [254, 81] width 313 height 13
paste input "Кужлева"
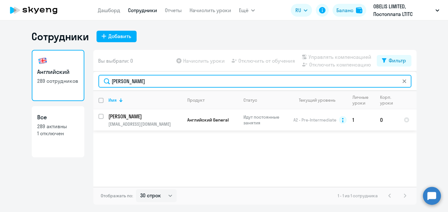
type input "Кужлева"
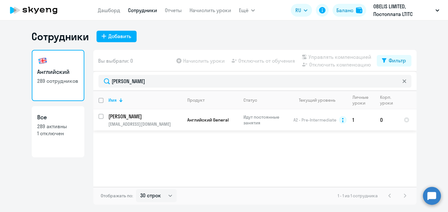
click at [102, 114] on input "select row 10799755" at bounding box center [104, 120] width 13 height 13
checkbox input "true"
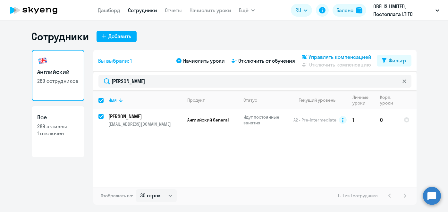
click at [340, 55] on span "Управлять компенсацией" at bounding box center [340, 57] width 63 height 8
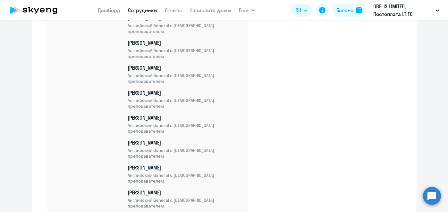
scroll to position [6032, 0]
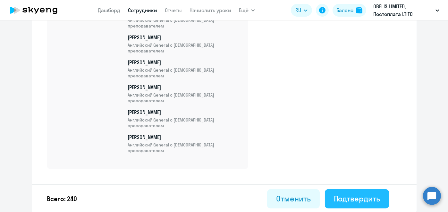
click at [361, 199] on div "Подтвердить" at bounding box center [357, 199] width 46 height 10
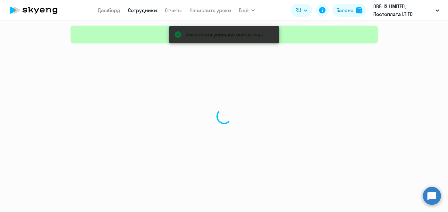
select select "30"
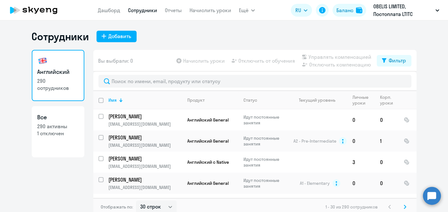
click at [218, 11] on link "Начислить уроки" at bounding box center [210, 10] width 42 height 6
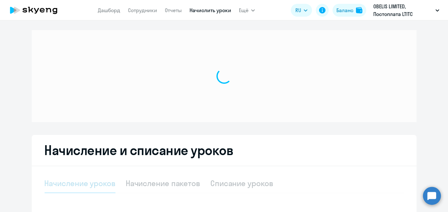
select select "10"
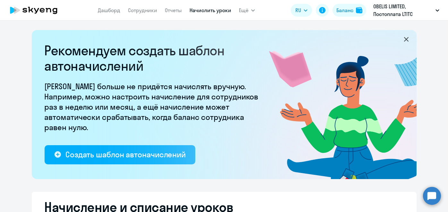
scroll to position [168, 0]
select select "10"
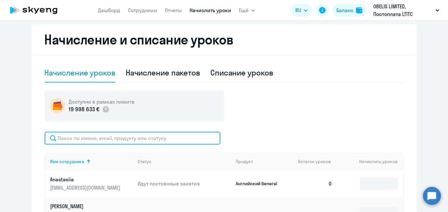
click at [161, 133] on input "text" at bounding box center [133, 138] width 176 height 13
paste input "[PERSON_NAME]"
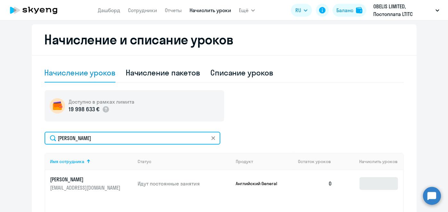
type input "Кужлева"
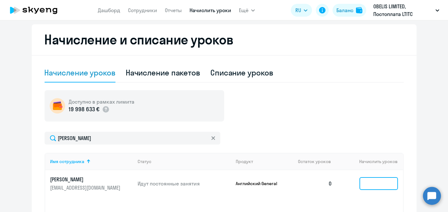
click at [370, 187] on input at bounding box center [378, 184] width 38 height 13
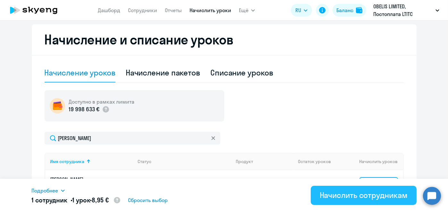
type input "1"
click at [369, 194] on div "Начислить сотрудникам" at bounding box center [364, 195] width 88 height 10
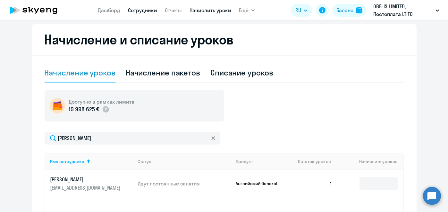
click at [155, 10] on link "Сотрудники" at bounding box center [142, 10] width 29 height 6
select select "30"
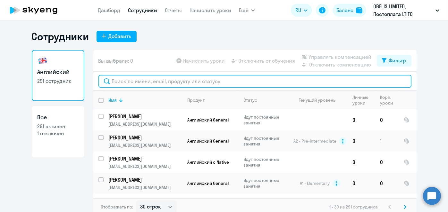
click at [171, 82] on input "text" at bounding box center [254, 81] width 313 height 13
paste input "Силич"
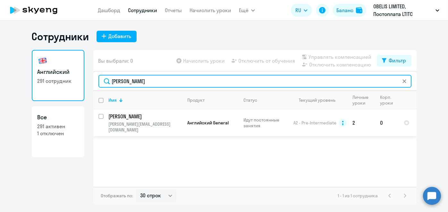
type input "Силич"
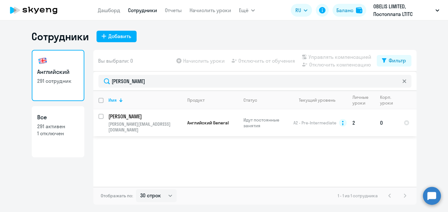
click at [100, 118] on input "select row 10827497" at bounding box center [104, 120] width 13 height 13
checkbox input "true"
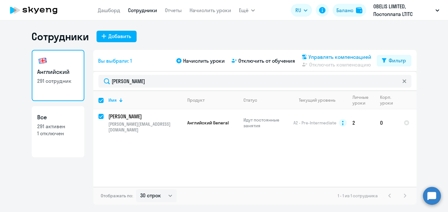
click at [310, 57] on span "Управлять компенсацией" at bounding box center [340, 57] width 63 height 8
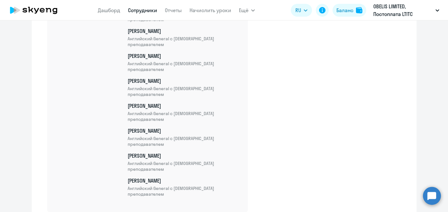
scroll to position [6057, 0]
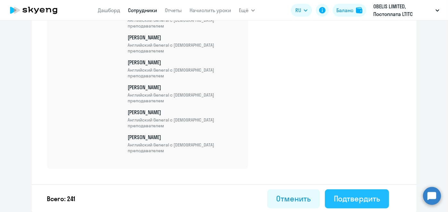
click at [368, 198] on div "Подтвердить" at bounding box center [357, 199] width 46 height 10
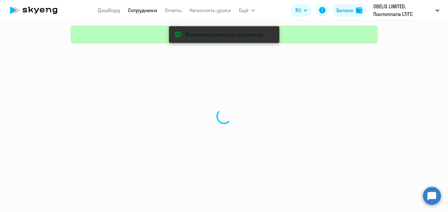
select select "30"
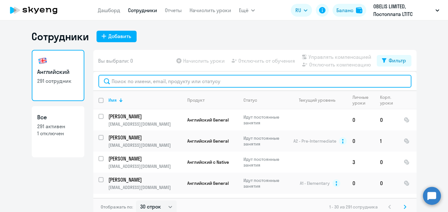
click at [153, 82] on input "text" at bounding box center [254, 81] width 313 height 13
paste input "Ибрагимова"
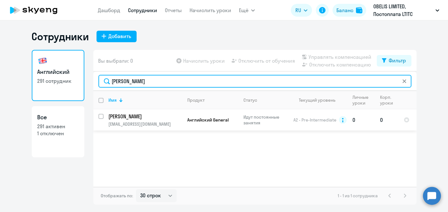
type input "Ибрагимова"
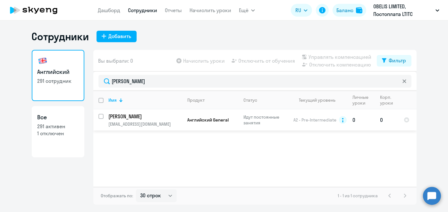
click at [101, 120] on input "select row 10837028" at bounding box center [104, 120] width 13 height 13
checkbox input "true"
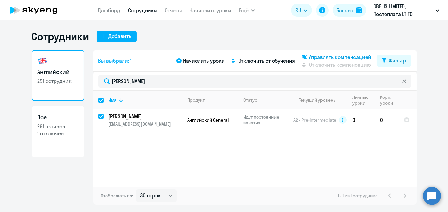
click at [321, 58] on span "Управлять компенсацией" at bounding box center [340, 57] width 63 height 8
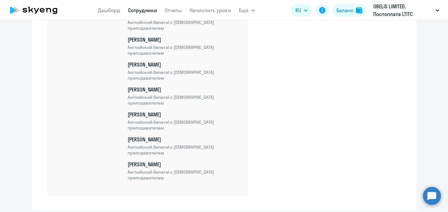
scroll to position [6082, 0]
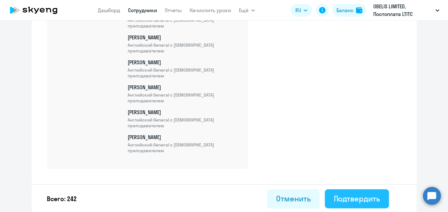
click at [372, 201] on div "Подтвердить" at bounding box center [357, 199] width 46 height 10
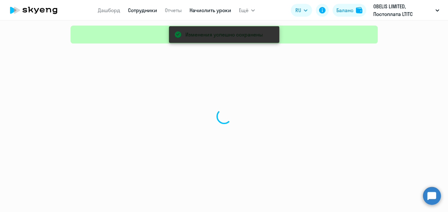
select select "30"
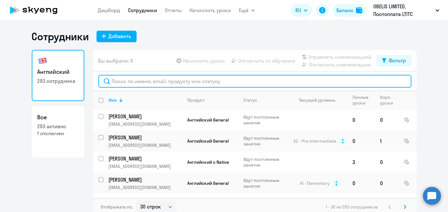
click at [173, 81] on input "text" at bounding box center [254, 81] width 313 height 13
paste input "Пересыпко"
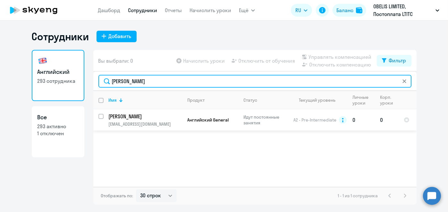
type input "Пересыпко"
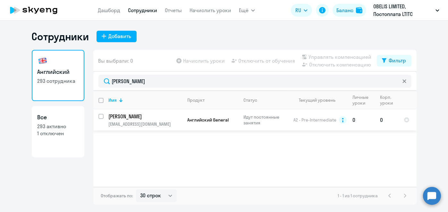
click at [102, 117] on input "select row 10837081" at bounding box center [104, 120] width 13 height 13
checkbox input "true"
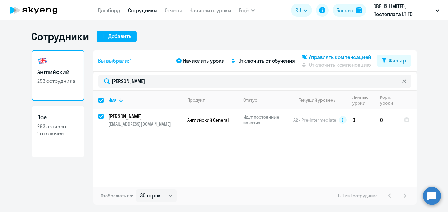
click at [359, 58] on span "Управлять компенсацией" at bounding box center [340, 57] width 63 height 8
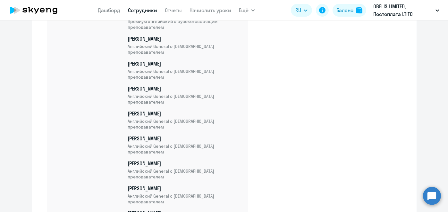
scroll to position [6107, 0]
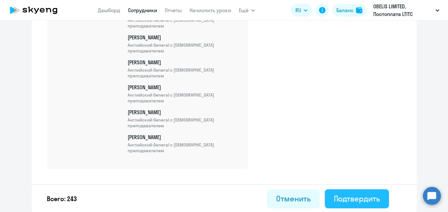
click at [349, 202] on div "Подтвердить" at bounding box center [357, 199] width 46 height 10
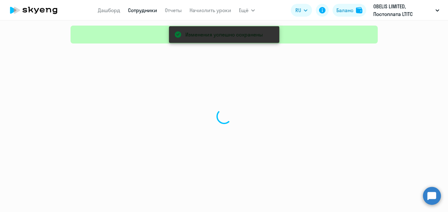
select select "30"
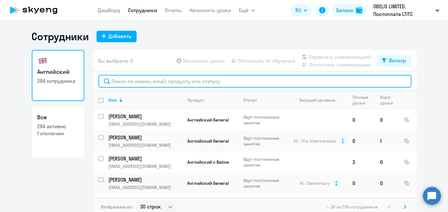
click at [169, 80] on input "text" at bounding box center [254, 81] width 313 height 13
paste input "Мухина"
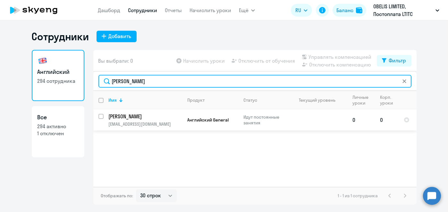
type input "Мухина"
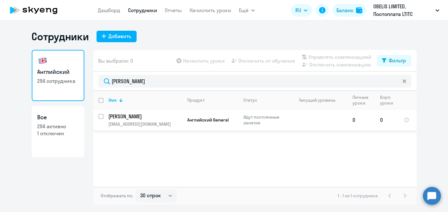
click at [102, 114] on input "select row 10967582" at bounding box center [104, 120] width 13 height 13
checkbox input "true"
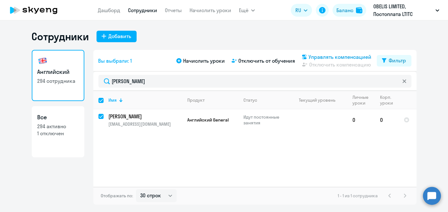
click at [310, 57] on span "Управлять компенсацией" at bounding box center [340, 57] width 63 height 8
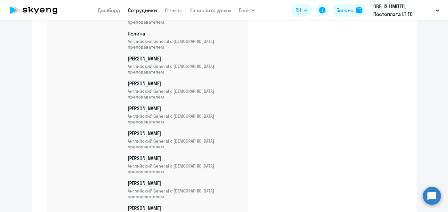
scroll to position [6132, 0]
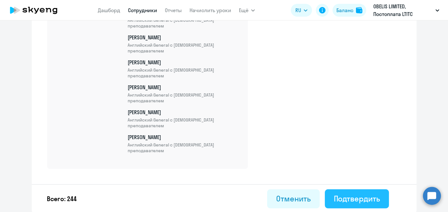
click at [334, 195] on div "Подтвердить" at bounding box center [357, 199] width 46 height 10
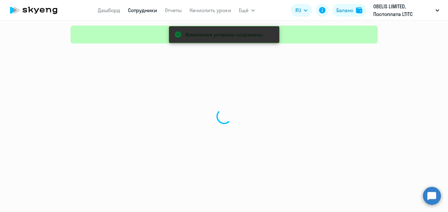
select select "30"
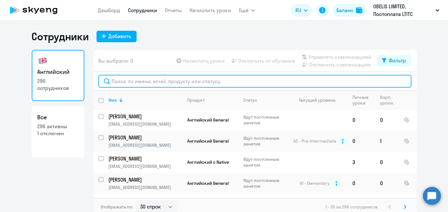
click at [172, 78] on input "text" at bounding box center [254, 81] width 313 height 13
paste input "Spirina"
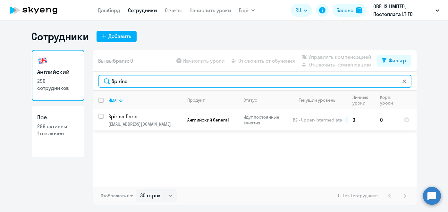
type input "Spirina"
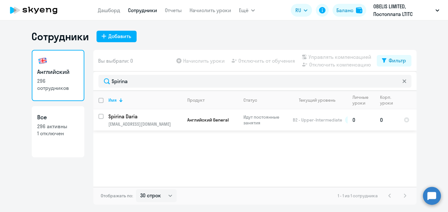
click at [101, 116] on input "select row 11362365" at bounding box center [104, 120] width 13 height 13
checkbox input "true"
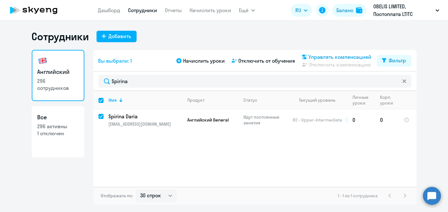
click at [329, 58] on span "Управлять компенсацией" at bounding box center [340, 57] width 63 height 8
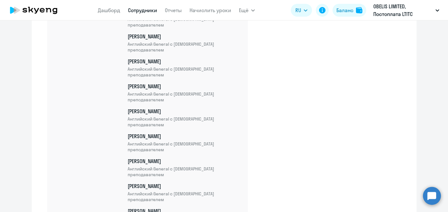
scroll to position [6157, 0]
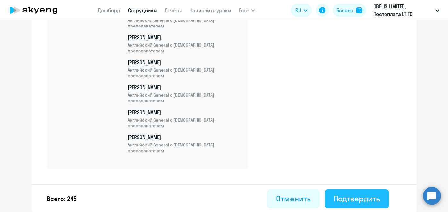
click at [337, 198] on div "Подтвердить" at bounding box center [357, 199] width 46 height 10
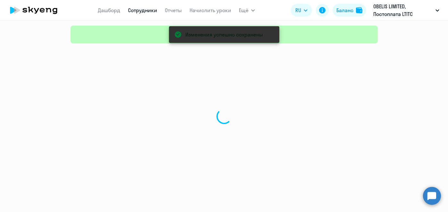
select select "30"
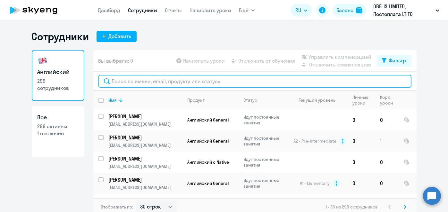
click at [175, 83] on input "text" at bounding box center [254, 81] width 313 height 13
paste input "Кудрина"
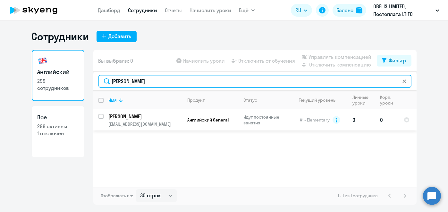
type input "Кудрина"
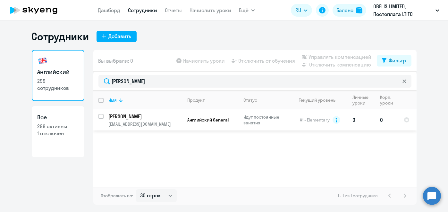
click at [101, 115] on input "select row 11428263" at bounding box center [104, 120] width 13 height 13
checkbox input "true"
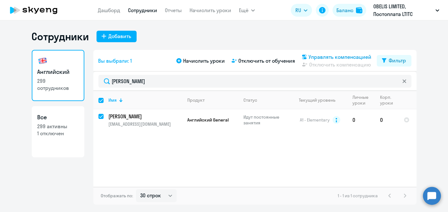
click at [313, 56] on span "Управлять компенсацией" at bounding box center [340, 57] width 63 height 8
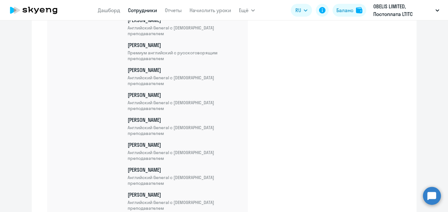
scroll to position [6182, 0]
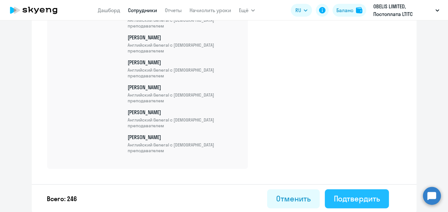
click at [368, 194] on div "Подтвердить" at bounding box center [357, 199] width 46 height 10
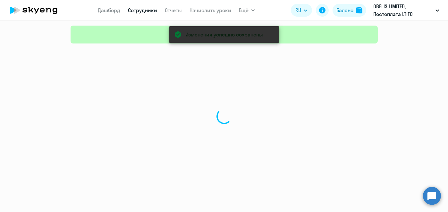
select select "30"
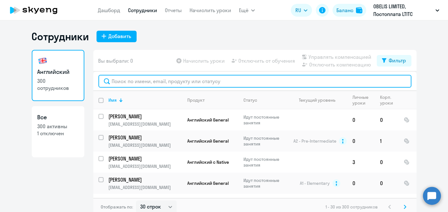
click at [182, 80] on input "text" at bounding box center [254, 81] width 313 height 13
paste input "Садыков"
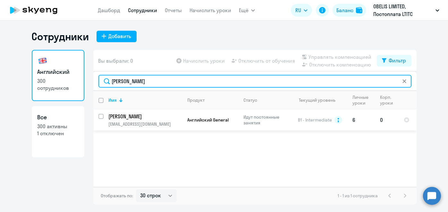
type input "Садыков"
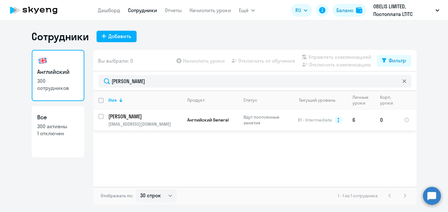
click at [101, 119] on input "select row 11519056" at bounding box center [104, 120] width 13 height 13
checkbox input "true"
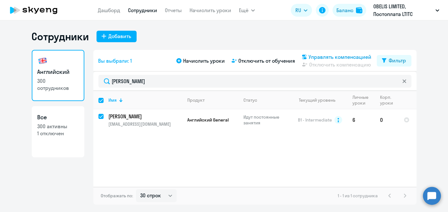
click at [321, 55] on span "Управлять компенсацией" at bounding box center [340, 57] width 63 height 8
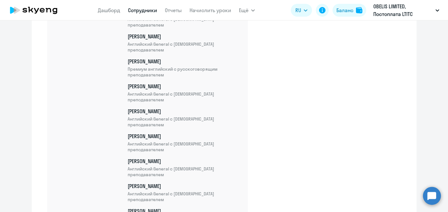
scroll to position [6207, 0]
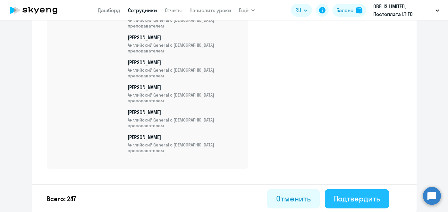
click at [339, 195] on div "Подтвердить" at bounding box center [357, 199] width 46 height 10
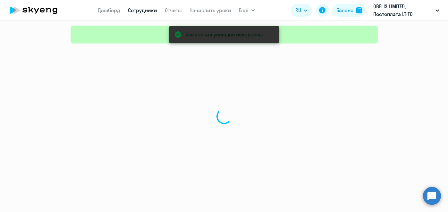
select select "30"
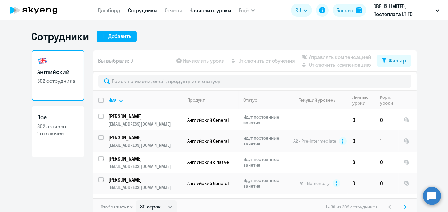
click at [208, 9] on link "Начислить уроки" at bounding box center [210, 10] width 42 height 6
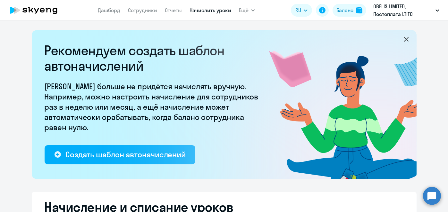
select select "10"
click at [357, 91] on rect at bounding box center [350, 76] width 66 height 68
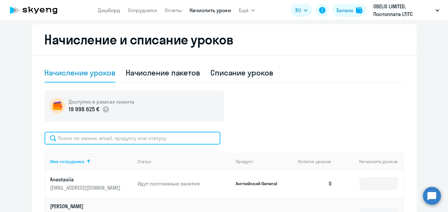
click at [174, 140] on input "text" at bounding box center [133, 138] width 176 height 13
paste input "Бланкина"
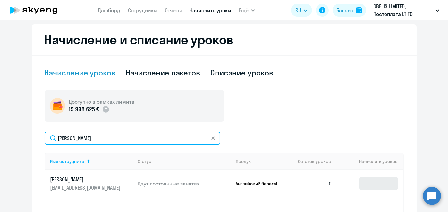
type input "Бланкина"
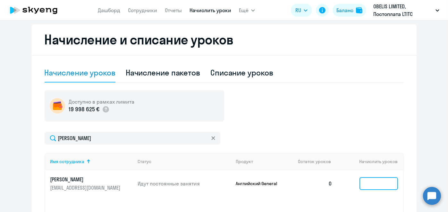
click at [376, 181] on input at bounding box center [378, 184] width 38 height 13
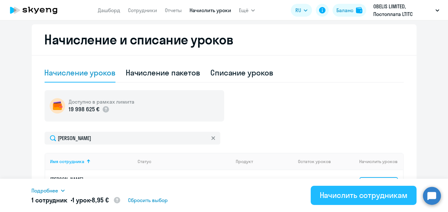
type input "1"
click at [375, 195] on div "Начислить сотрудникам" at bounding box center [364, 195] width 88 height 10
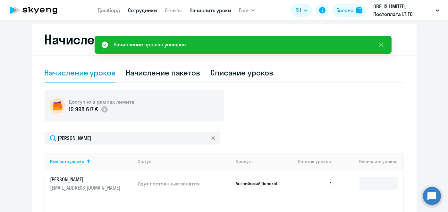
click at [138, 11] on link "Сотрудники" at bounding box center [142, 10] width 29 height 6
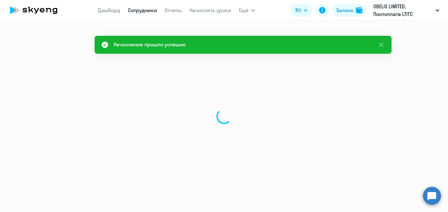
select select "30"
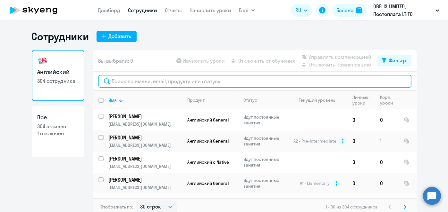
click at [177, 83] on input "text" at bounding box center [254, 81] width 313 height 13
paste input "Бланкина"
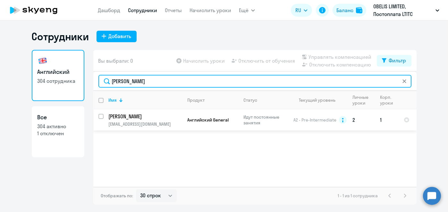
type input "Бланкина"
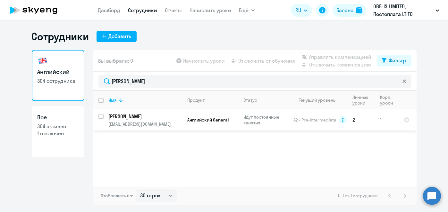
click at [103, 117] on input "select row 11602586" at bounding box center [104, 120] width 13 height 13
checkbox input "true"
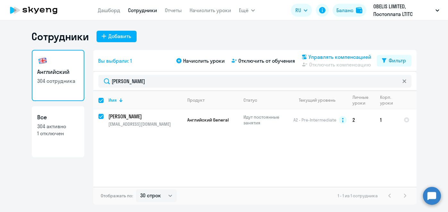
click at [310, 55] on span "Управлять компенсацией" at bounding box center [340, 57] width 63 height 8
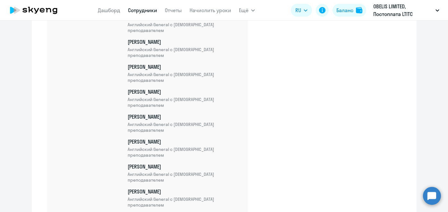
scroll to position [6232, 0]
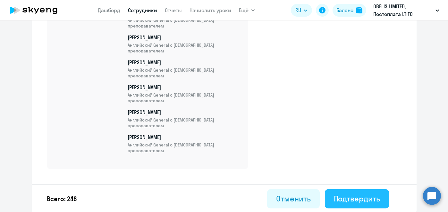
click at [341, 197] on div "Подтвердить" at bounding box center [357, 199] width 46 height 10
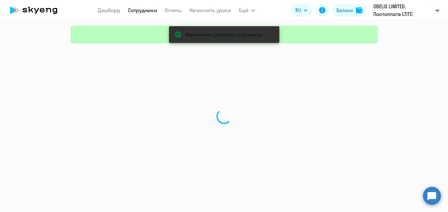
select select "30"
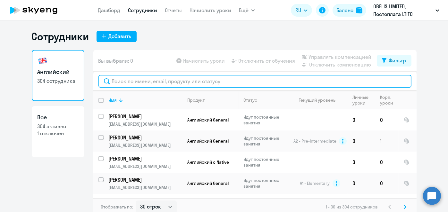
click at [188, 82] on input "text" at bounding box center [254, 81] width 313 height 13
paste input "Бланкина"
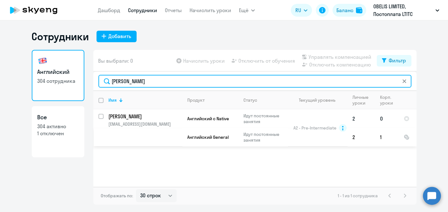
type input "Бланкина"
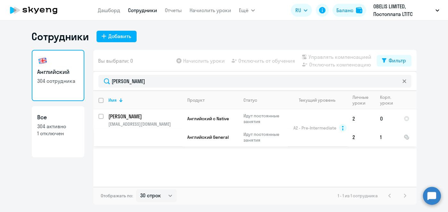
click at [103, 118] on input "select row 11602586" at bounding box center [104, 120] width 13 height 13
checkbox input "true"
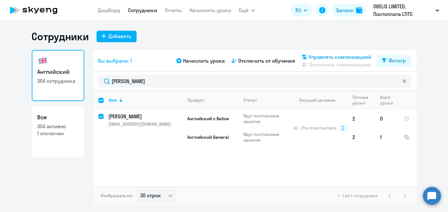
click at [343, 58] on span "Управлять компенсацией" at bounding box center [340, 57] width 63 height 8
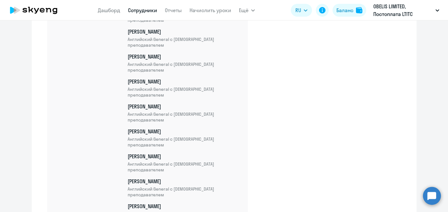
scroll to position [6278, 0]
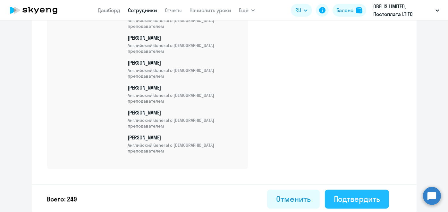
click at [342, 199] on div "Подтвердить" at bounding box center [357, 199] width 46 height 10
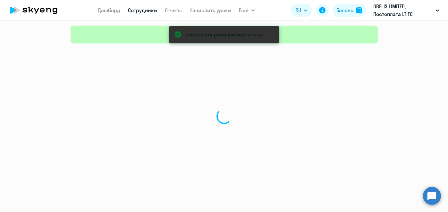
select select "30"
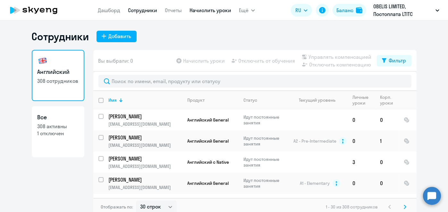
click at [225, 10] on link "Начислить уроки" at bounding box center [210, 10] width 42 height 6
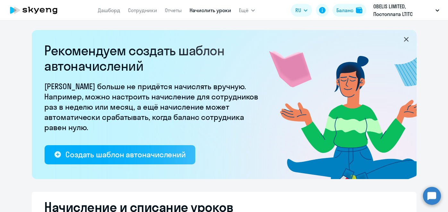
select select "10"
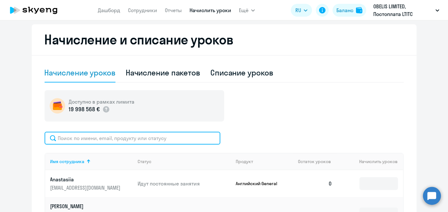
click at [160, 137] on input "text" at bounding box center [133, 138] width 176 height 13
paste input "Бланкина"
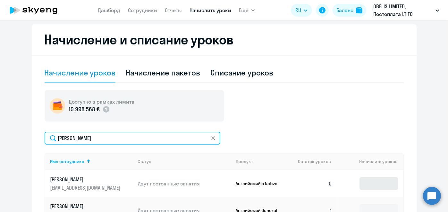
type input "Бланкина"
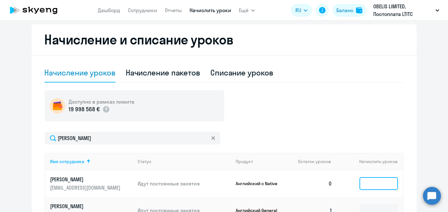
click at [368, 180] on input at bounding box center [378, 184] width 38 height 13
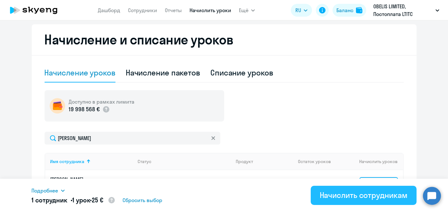
type input "1"
click at [371, 199] on div "Начислить сотрудникам" at bounding box center [364, 195] width 88 height 10
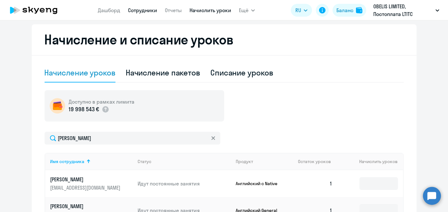
click at [147, 10] on link "Сотрудники" at bounding box center [142, 10] width 29 height 6
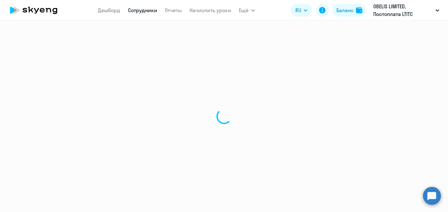
select select "30"
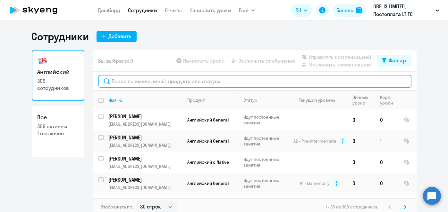
click at [180, 82] on input "text" at bounding box center [254, 81] width 313 height 13
paste input "Румянцева"
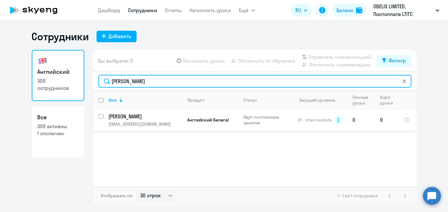
type input "Румянцева"
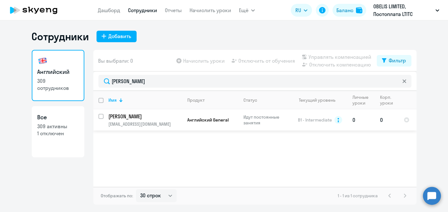
click at [101, 118] on input "select row 11607716" at bounding box center [104, 120] width 13 height 13
checkbox input "true"
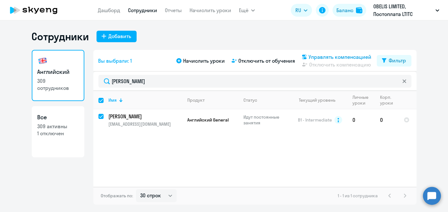
click at [337, 57] on span "Управлять компенсацией" at bounding box center [340, 57] width 63 height 8
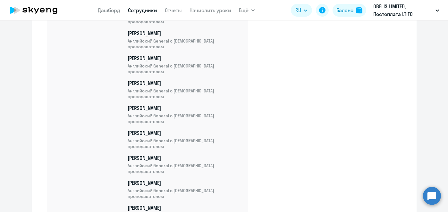
scroll to position [6382, 0]
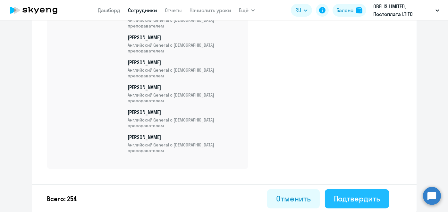
click at [353, 197] on div "Подтвердить" at bounding box center [357, 199] width 46 height 10
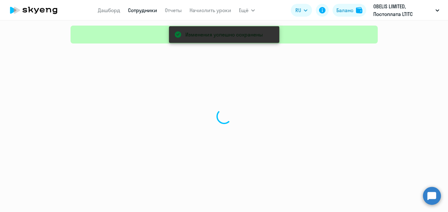
select select "30"
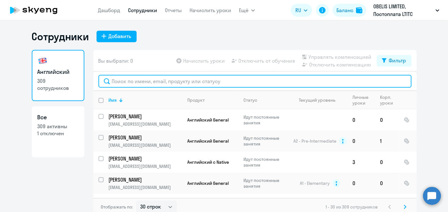
click at [179, 81] on input "text" at bounding box center [254, 81] width 313 height 13
paste input "Ксения"
type input "Ксения"
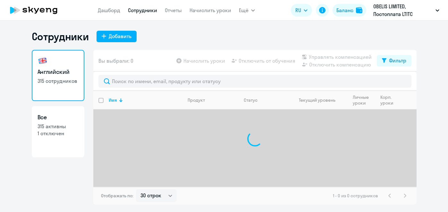
select select "30"
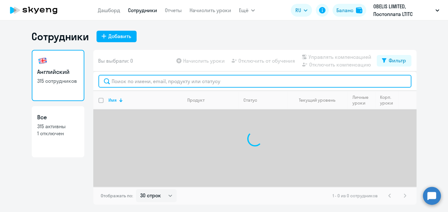
click at [170, 79] on input "text" at bounding box center [254, 81] width 313 height 13
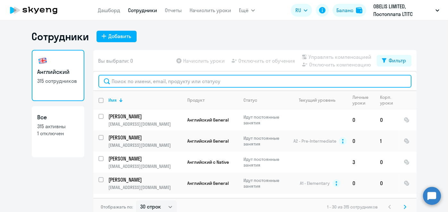
paste input "Ксения"
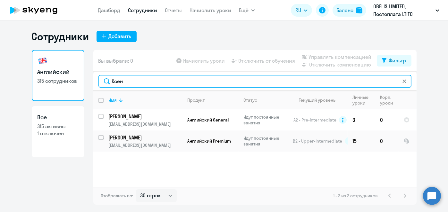
type input "Ксен"
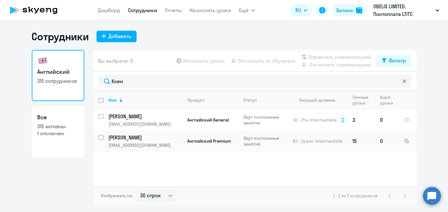
click at [148, 11] on link "Сотрудники" at bounding box center [142, 10] width 29 height 6
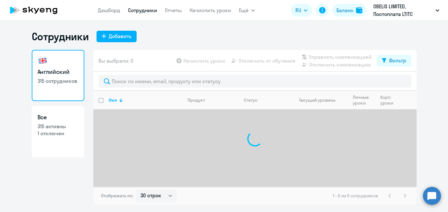
select select "30"
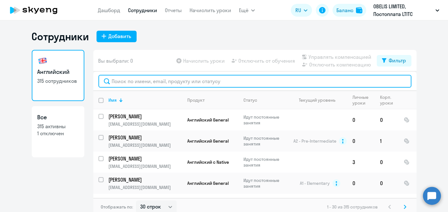
click at [155, 80] on input "text" at bounding box center [254, 81] width 313 height 13
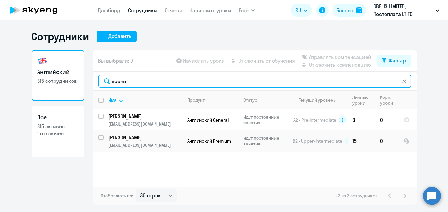
type input "ксени"
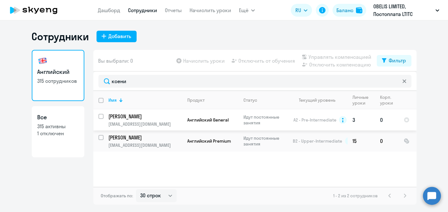
click at [102, 116] on input "select row 11682217" at bounding box center [104, 120] width 13 height 13
checkbox input "true"
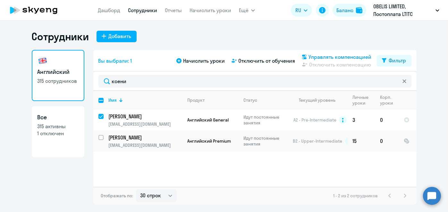
click at [357, 61] on span "Управлять компенсацией" at bounding box center [340, 57] width 63 height 8
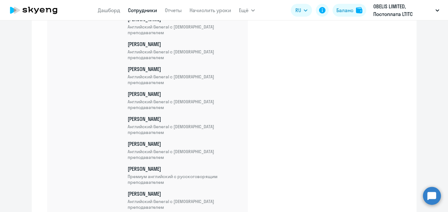
scroll to position [6532, 0]
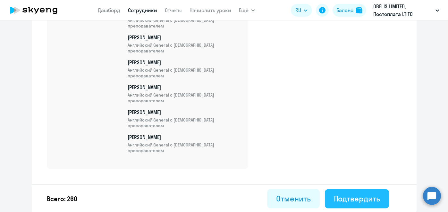
click at [355, 196] on div "Подтвердить" at bounding box center [357, 199] width 46 height 10
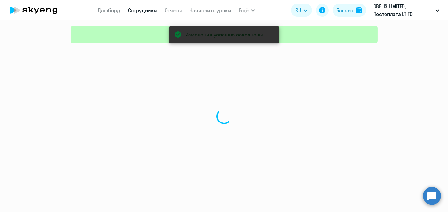
select select "30"
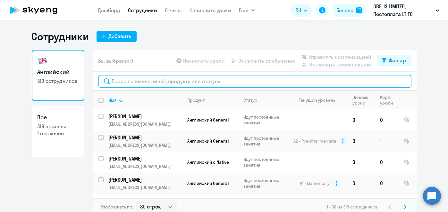
click at [164, 80] on input "text" at bounding box center [254, 81] width 313 height 13
paste input "Коврижных"
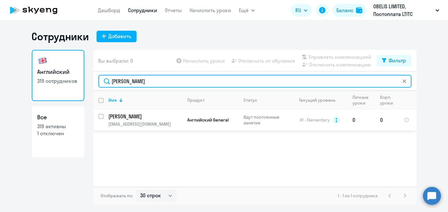
type input "Коврижных"
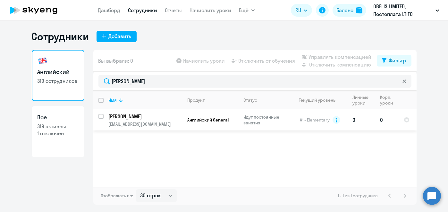
click at [101, 119] on input "select row 11860822" at bounding box center [104, 120] width 13 height 13
checkbox input "true"
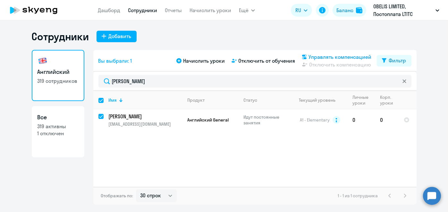
click at [304, 55] on icon at bounding box center [304, 57] width 4 height 4
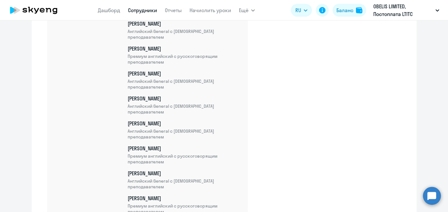
scroll to position [6657, 0]
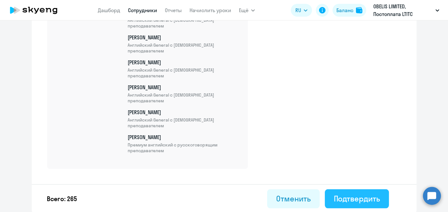
click at [362, 207] on button "Подтвердить" at bounding box center [357, 199] width 64 height 19
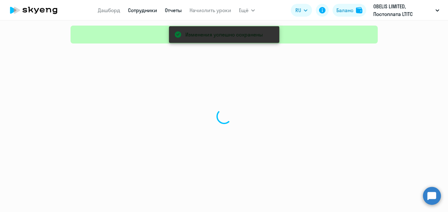
select select "30"
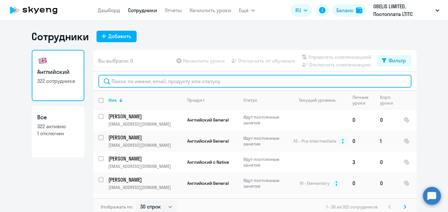
click at [139, 83] on input "text" at bounding box center [254, 81] width 313 height 13
paste input "Корнеенко"
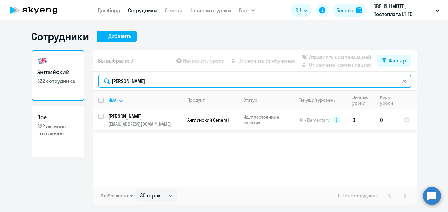
type input "Корнеенко"
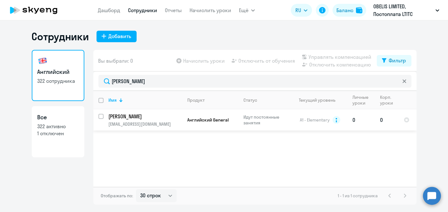
click at [102, 116] on input "select row 11860851" at bounding box center [104, 120] width 13 height 13
checkbox input "true"
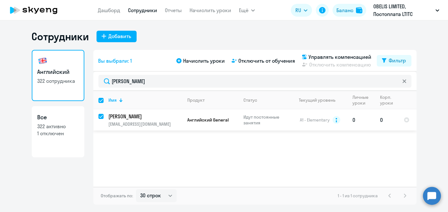
checkbox input "true"
click at [345, 56] on span "Управлять компенсацией" at bounding box center [340, 57] width 63 height 8
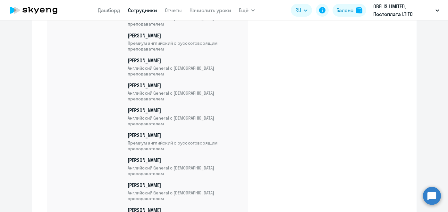
scroll to position [6707, 0]
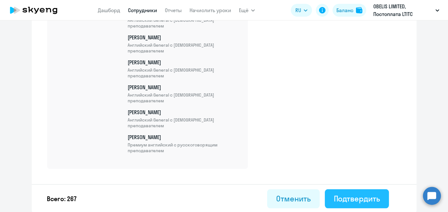
click at [344, 201] on div "Подтвердить" at bounding box center [357, 199] width 46 height 10
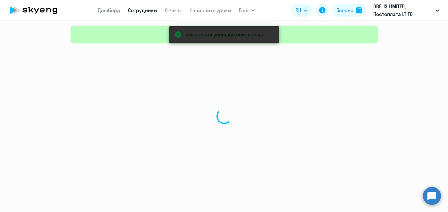
select select "30"
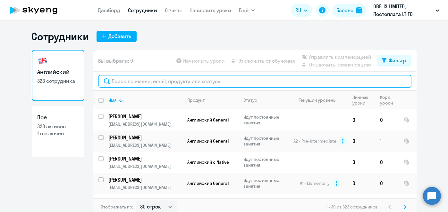
click at [172, 79] on input "text" at bounding box center [254, 81] width 313 height 13
paste input "Долгова"
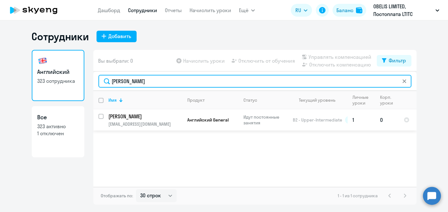
type input "Долгова"
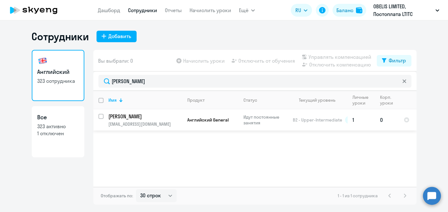
click at [100, 117] on input "select row 11961826" at bounding box center [104, 120] width 13 height 13
checkbox input "true"
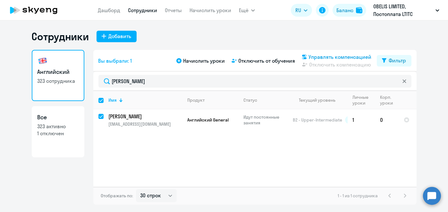
click at [323, 58] on span "Управлять компенсацией" at bounding box center [340, 57] width 63 height 8
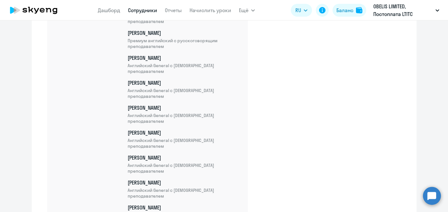
scroll to position [6732, 0]
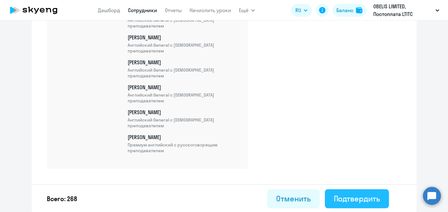
click at [330, 196] on button "Подтвердить" at bounding box center [357, 199] width 64 height 19
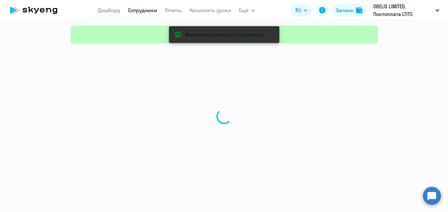
select select "30"
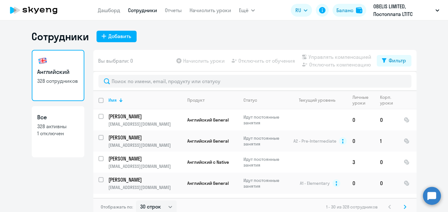
click at [213, 10] on link "Начислить уроки" at bounding box center [210, 10] width 42 height 6
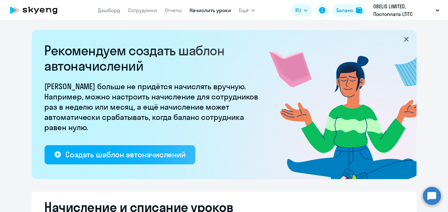
select select "10"
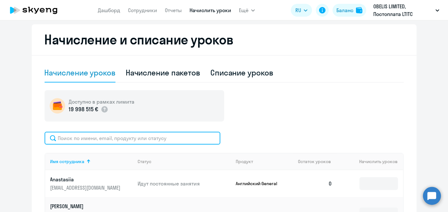
click at [179, 142] on input "text" at bounding box center [133, 138] width 176 height 13
paste input "Долгова"
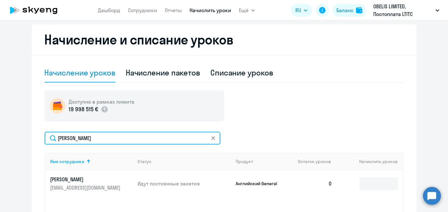
type input "Долгова"
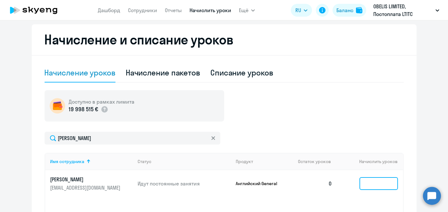
click at [371, 178] on input at bounding box center [378, 184] width 38 height 13
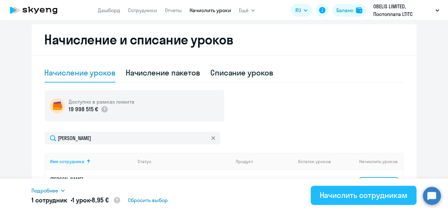
type input "1"
click at [372, 200] on div "Начислить сотрудникам" at bounding box center [364, 195] width 88 height 10
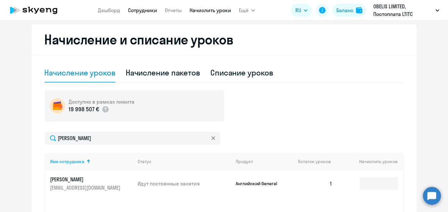
click at [148, 9] on link "Сотрудники" at bounding box center [142, 10] width 29 height 6
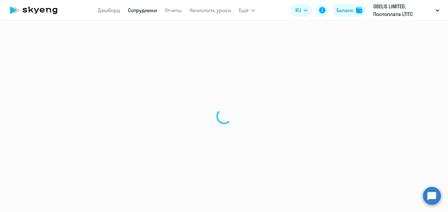
select select "30"
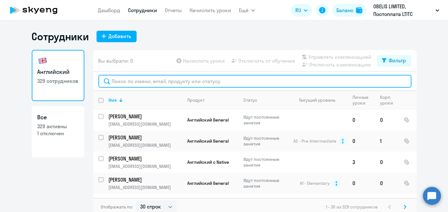
click at [170, 78] on input "text" at bounding box center [254, 81] width 313 height 13
paste input "Nebolsin"
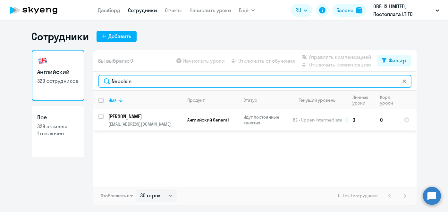
type input "Nebolsin"
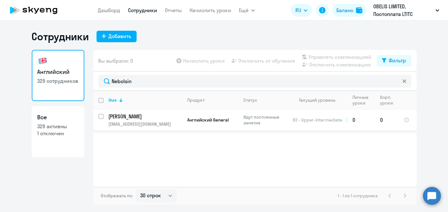
click at [102, 116] on input "select row 11993623" at bounding box center [104, 120] width 13 height 13
checkbox input "true"
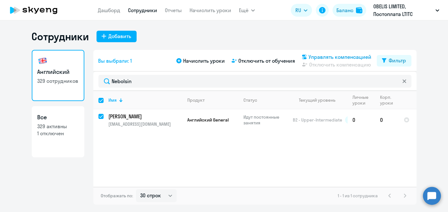
click at [308, 58] on div "Управлять компенсацией" at bounding box center [335, 57] width 71 height 8
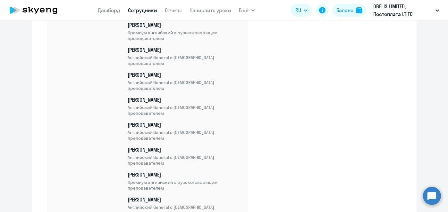
scroll to position [6857, 0]
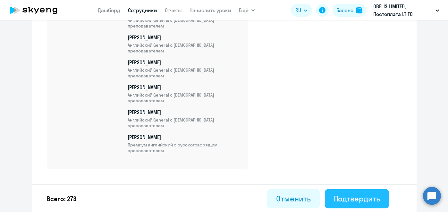
click at [337, 196] on div "Подтвердить" at bounding box center [357, 199] width 46 height 10
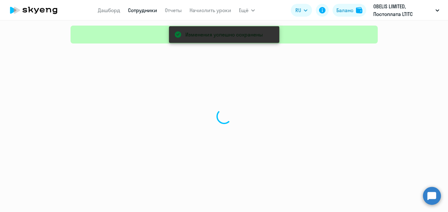
select select "30"
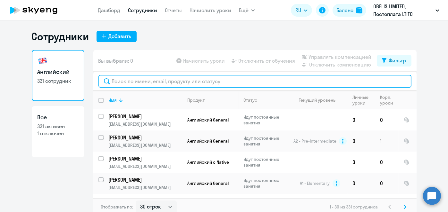
click at [154, 80] on input "text" at bounding box center [254, 81] width 313 height 13
paste input "Aikaev"
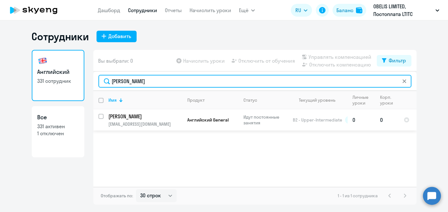
type input "Aikaev"
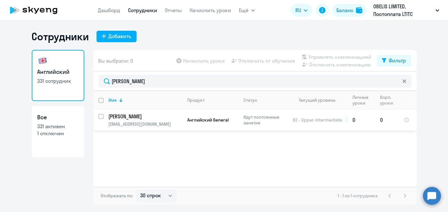
click at [104, 116] on td "Aikaev Aleksandr it9akella@gmail.com" at bounding box center [143, 120] width 79 height 21
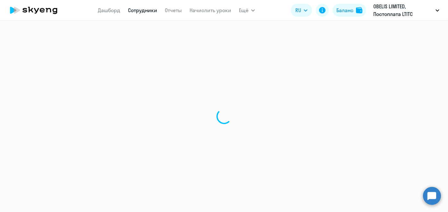
select select "english"
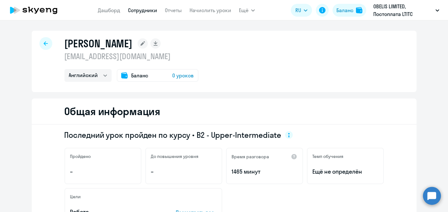
click at [140, 10] on link "Сотрудники" at bounding box center [142, 10] width 29 height 6
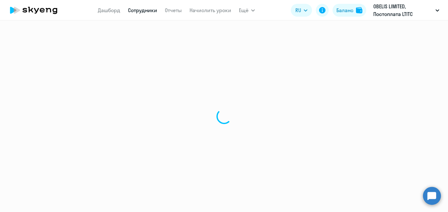
select select "30"
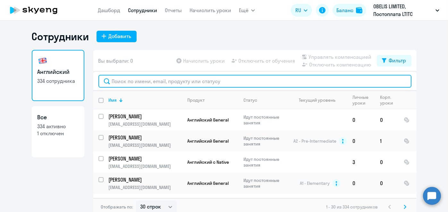
click at [197, 83] on input "text" at bounding box center [254, 81] width 313 height 13
paste input "Aikaev"
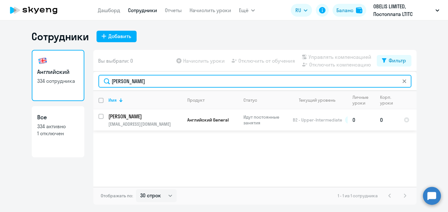
type input "Aikaev"
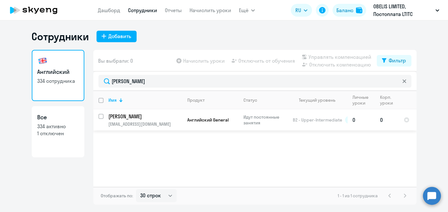
click at [99, 118] on input "select row 12039617" at bounding box center [104, 120] width 13 height 13
checkbox input "true"
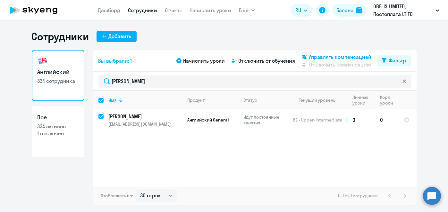
click at [314, 57] on span "Управлять компенсацией" at bounding box center [340, 57] width 63 height 8
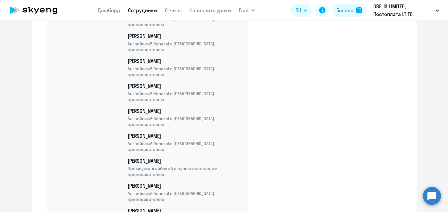
scroll to position [6982, 0]
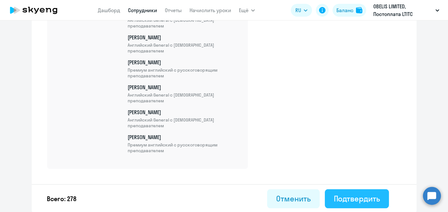
click at [338, 196] on div "Подтвердить" at bounding box center [357, 199] width 46 height 10
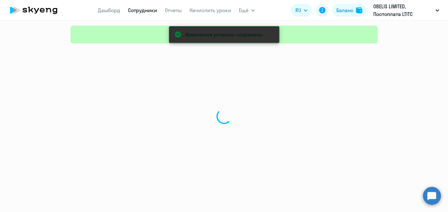
select select "30"
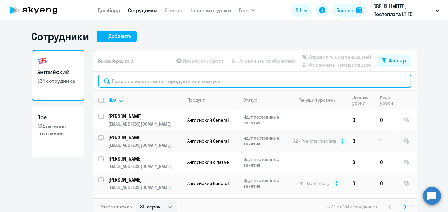
click at [162, 77] on input "text" at bounding box center [254, 81] width 313 height 13
paste input "[PERSON_NAME]"
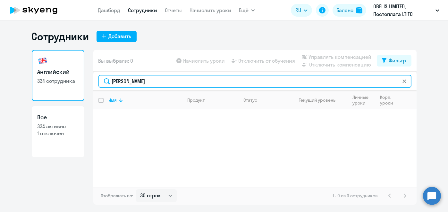
type input "[PERSON_NAME]"
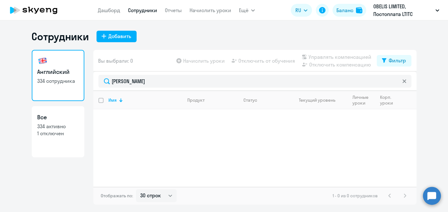
click at [142, 12] on link "Сотрудники" at bounding box center [142, 10] width 29 height 6
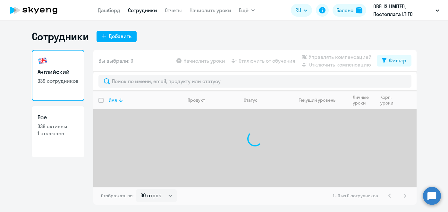
select select "30"
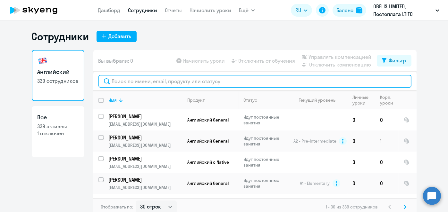
click at [172, 84] on input "text" at bounding box center [254, 81] width 313 height 13
paste input "[PERSON_NAME]"
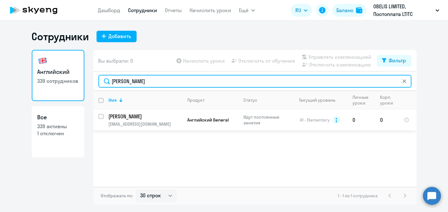
type input "[PERSON_NAME]"
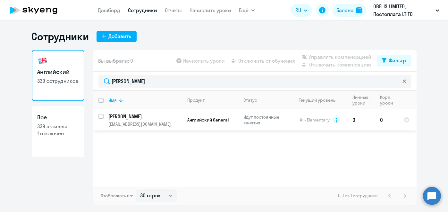
click at [100, 116] on input "select row 12075633" at bounding box center [104, 120] width 13 height 13
checkbox input "true"
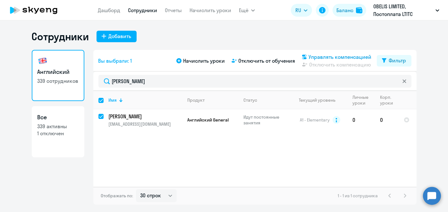
click at [315, 59] on span "Управлять компенсацией" at bounding box center [340, 57] width 63 height 8
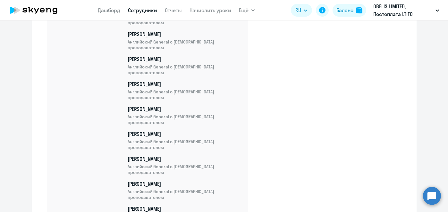
scroll to position [7007, 0]
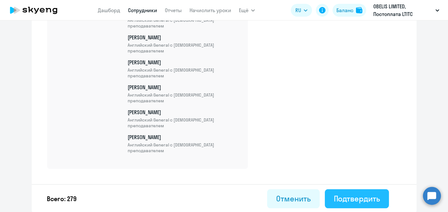
click at [334, 201] on div "Подтвердить" at bounding box center [357, 199] width 46 height 10
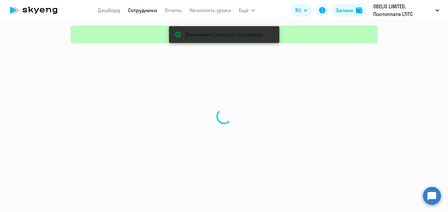
select select "30"
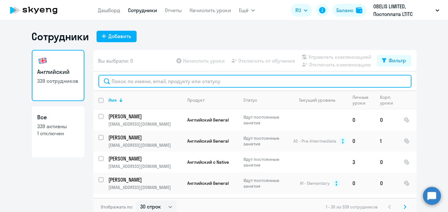
click at [175, 79] on input "text" at bounding box center [254, 81] width 313 height 13
paste input "[PERSON_NAME]"
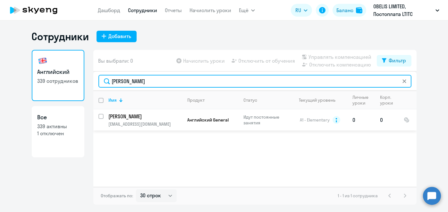
type input "[PERSON_NAME]"
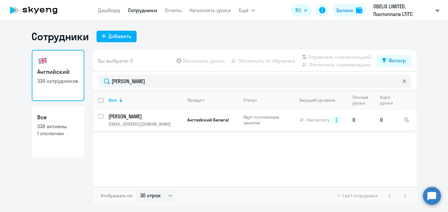
click at [101, 117] on input "select row 12075633" at bounding box center [104, 120] width 13 height 13
checkbox input "true"
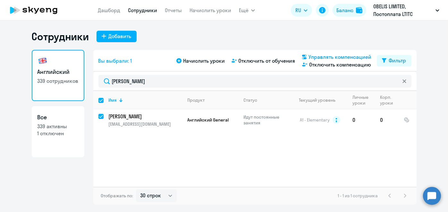
click at [315, 56] on span "Управлять компенсацией" at bounding box center [340, 57] width 63 height 8
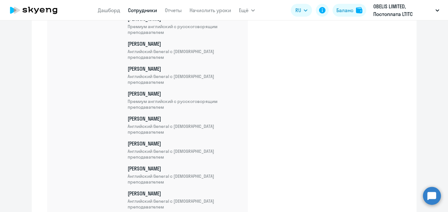
scroll to position [7107, 0]
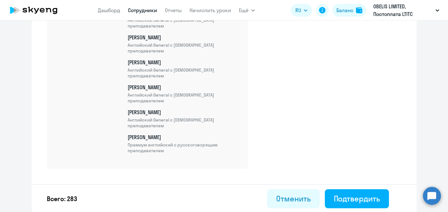
click at [406, 197] on div "Всего: 283 Отменить Подтвердить" at bounding box center [224, 199] width 385 height 29
click at [361, 197] on div "Подтвердить" at bounding box center [357, 199] width 46 height 10
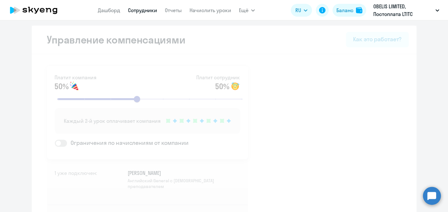
select select "30"
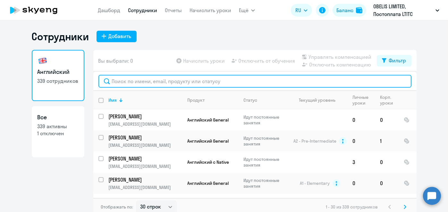
click at [199, 82] on input "text" at bounding box center [254, 81] width 313 height 13
paste input "[PERSON_NAME]"
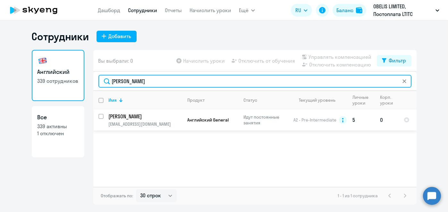
type input "[PERSON_NAME]"
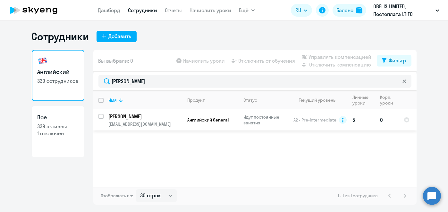
click at [102, 117] on input "select row 12211887" at bounding box center [104, 120] width 13 height 13
checkbox input "true"
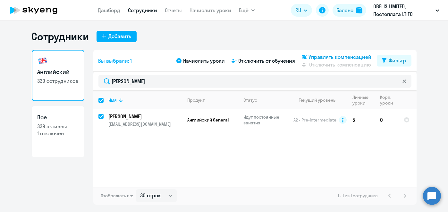
click at [338, 58] on span "Управлять компенсацией" at bounding box center [340, 57] width 63 height 8
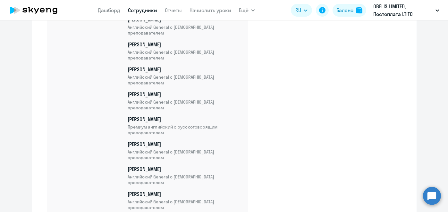
scroll to position [7132, 0]
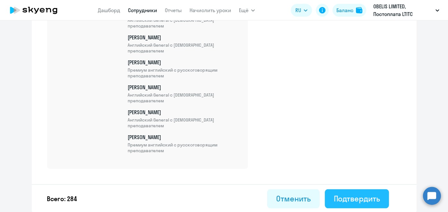
click at [359, 194] on div "Подтвердить" at bounding box center [357, 199] width 46 height 10
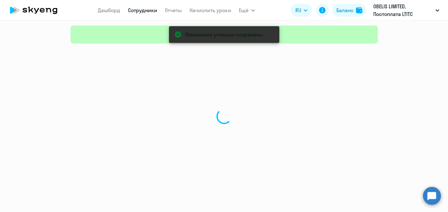
select select "30"
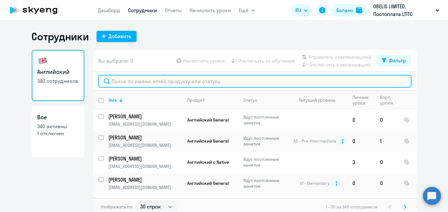
click at [167, 80] on input "text" at bounding box center [254, 81] width 313 height 13
paste input "[PERSON_NAME]"
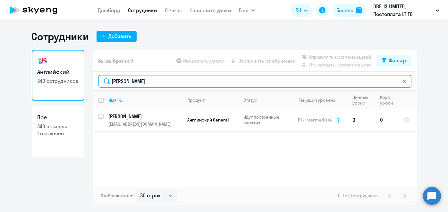
type input "[PERSON_NAME]"
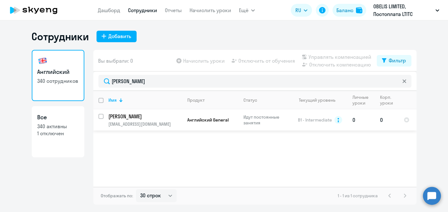
click at [103, 118] on input "select row 12490326" at bounding box center [104, 120] width 13 height 13
checkbox input "true"
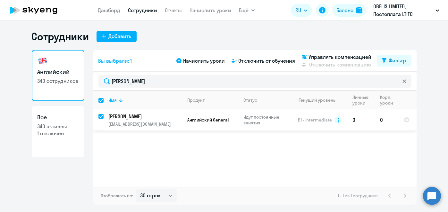
checkbox input "true"
click at [326, 55] on span "Управлять компенсацией" at bounding box center [340, 57] width 63 height 8
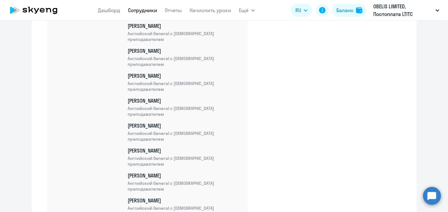
scroll to position [7157, 0]
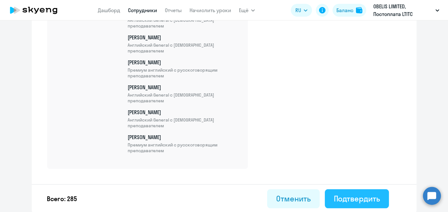
click at [372, 197] on div "Подтвердить" at bounding box center [357, 199] width 46 height 10
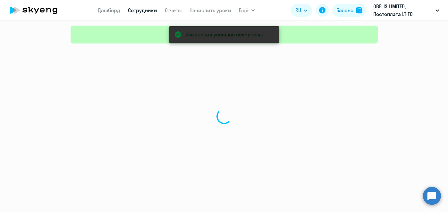
select select "30"
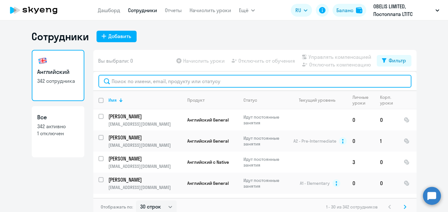
click at [170, 78] on input "text" at bounding box center [254, 81] width 313 height 13
paste input "Ozimok"
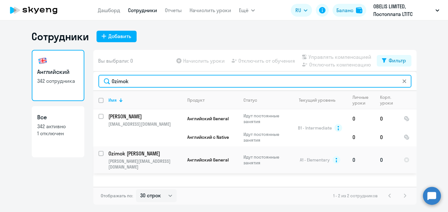
type input "Ozimok"
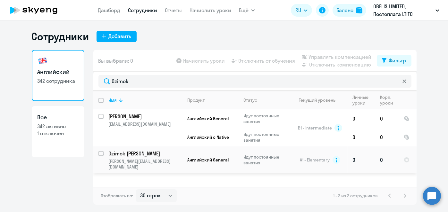
click at [104, 152] on td "Ozimok Oleg [EMAIL_ADDRESS][DOMAIN_NAME]" at bounding box center [143, 160] width 79 height 27
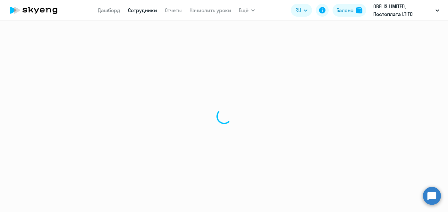
select select "english"
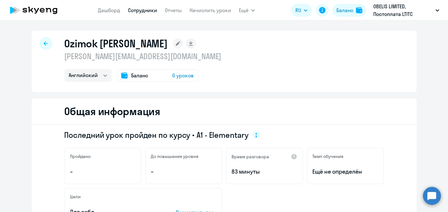
click at [146, 9] on link "Сотрудники" at bounding box center [142, 10] width 29 height 6
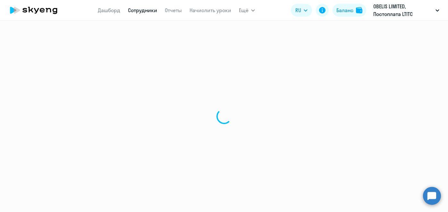
select select "30"
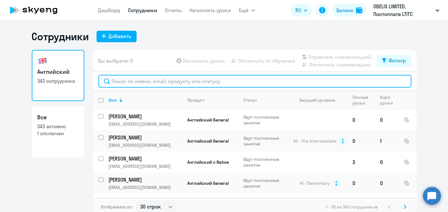
click at [182, 81] on input "text" at bounding box center [254, 81] width 313 height 13
paste input "Ozimok"
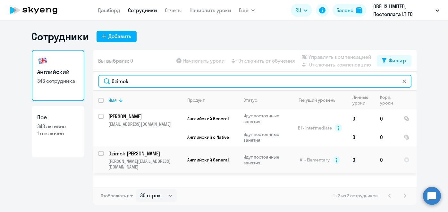
type input "Ozimok"
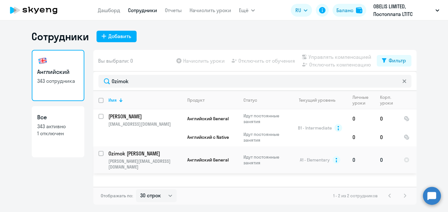
click at [100, 153] on input "select row 12511676" at bounding box center [104, 157] width 13 height 13
checkbox input "true"
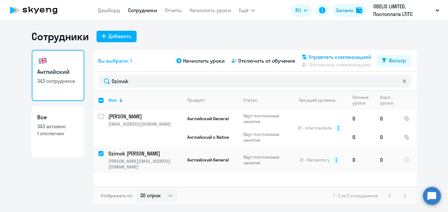
click at [322, 55] on span "Управлять компенсацией" at bounding box center [340, 57] width 63 height 8
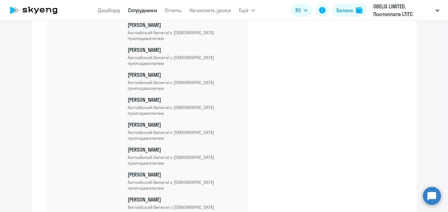
scroll to position [7182, 0]
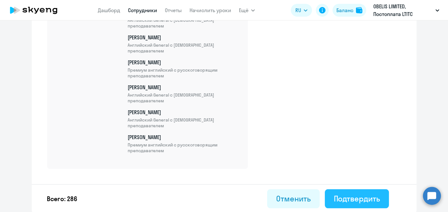
click at [350, 198] on div "Подтвердить" at bounding box center [357, 199] width 46 height 10
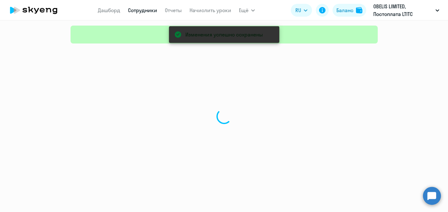
select select "30"
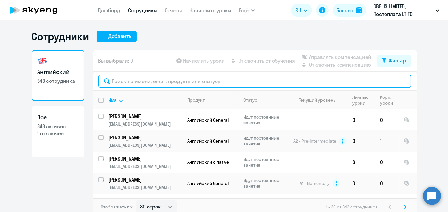
click at [169, 86] on input "text" at bounding box center [254, 81] width 313 height 13
paste input "[PERSON_NAME]"
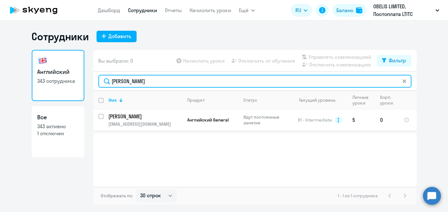
type input "[PERSON_NAME]"
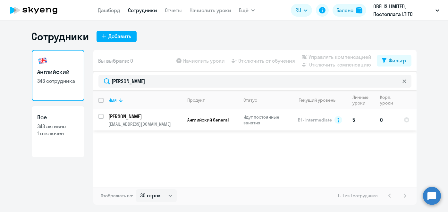
click at [101, 117] on input "select row 12652529" at bounding box center [104, 120] width 13 height 13
checkbox input "true"
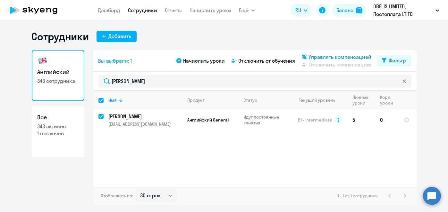
click at [330, 57] on span "Управлять компенсацией" at bounding box center [340, 57] width 63 height 8
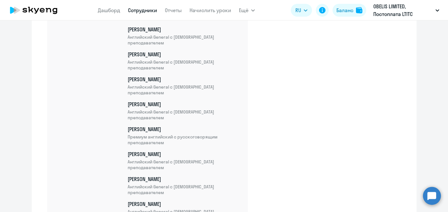
scroll to position [7257, 0]
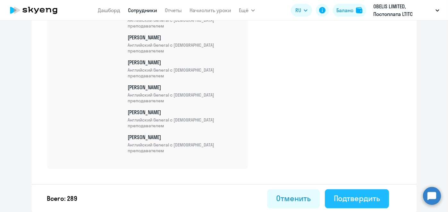
click at [352, 200] on div "Подтвердить" at bounding box center [357, 199] width 46 height 10
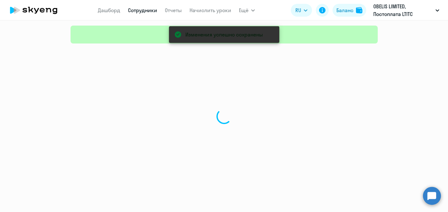
select select "30"
